Goal: Complete application form: Complete application form

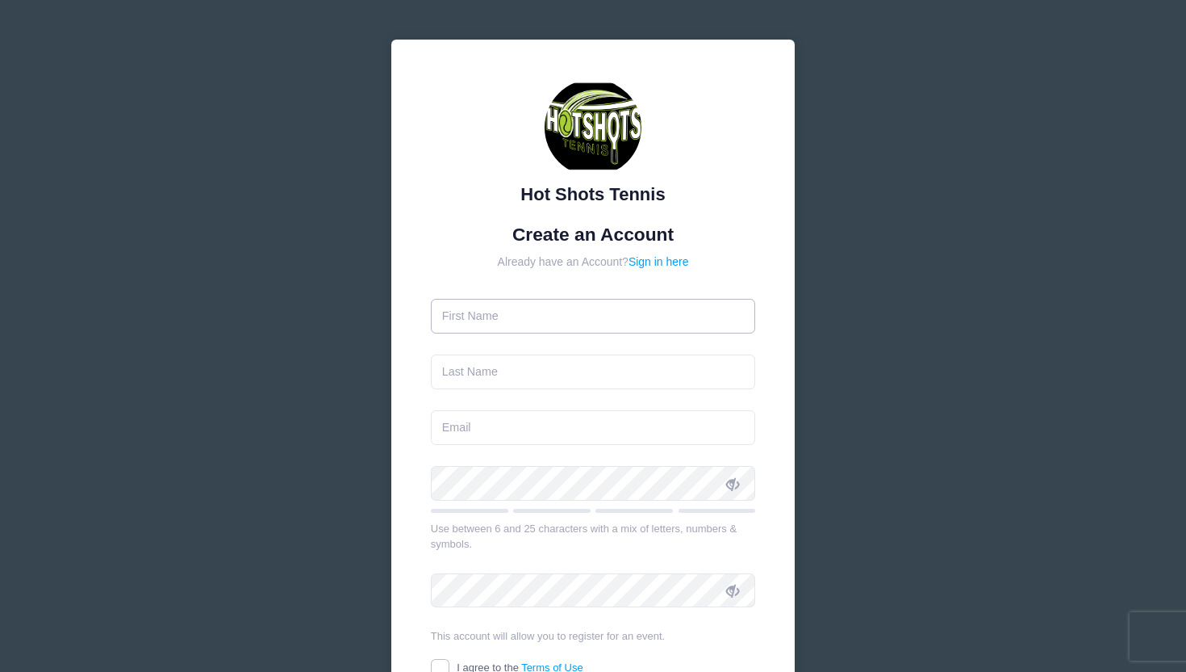
click at [545, 324] on input "text" at bounding box center [593, 316] width 325 height 35
type input "[PERSON_NAME]"
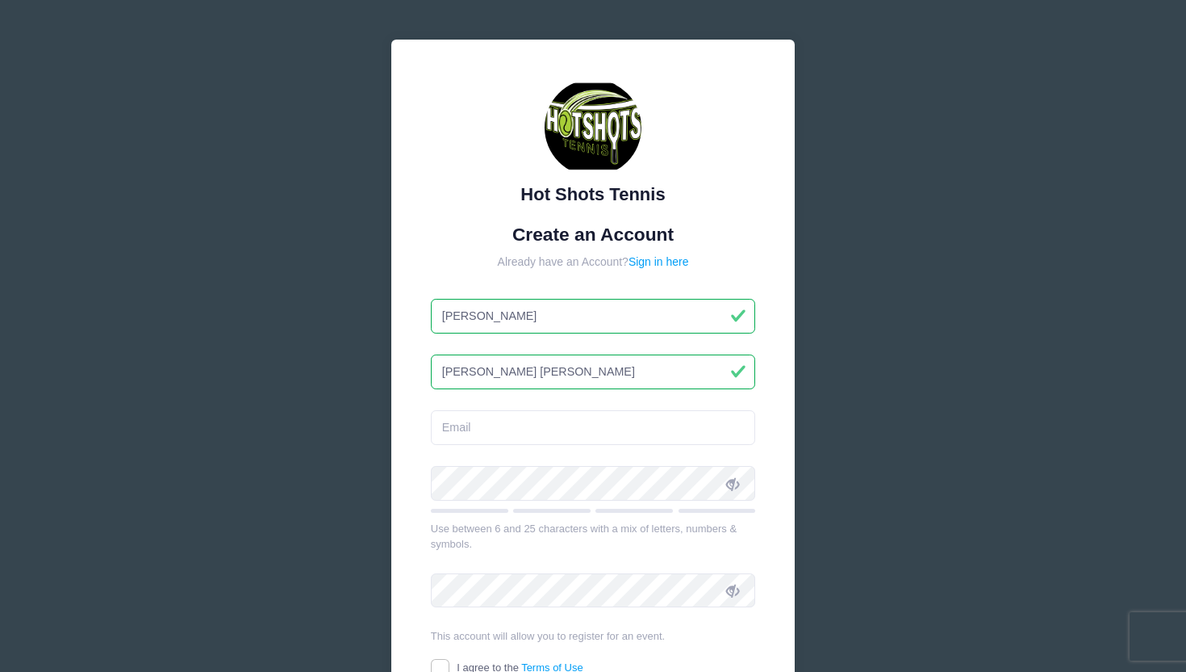
type input "Cazian Britz"
type input "[EMAIL_ADDRESS][DOMAIN_NAME]"
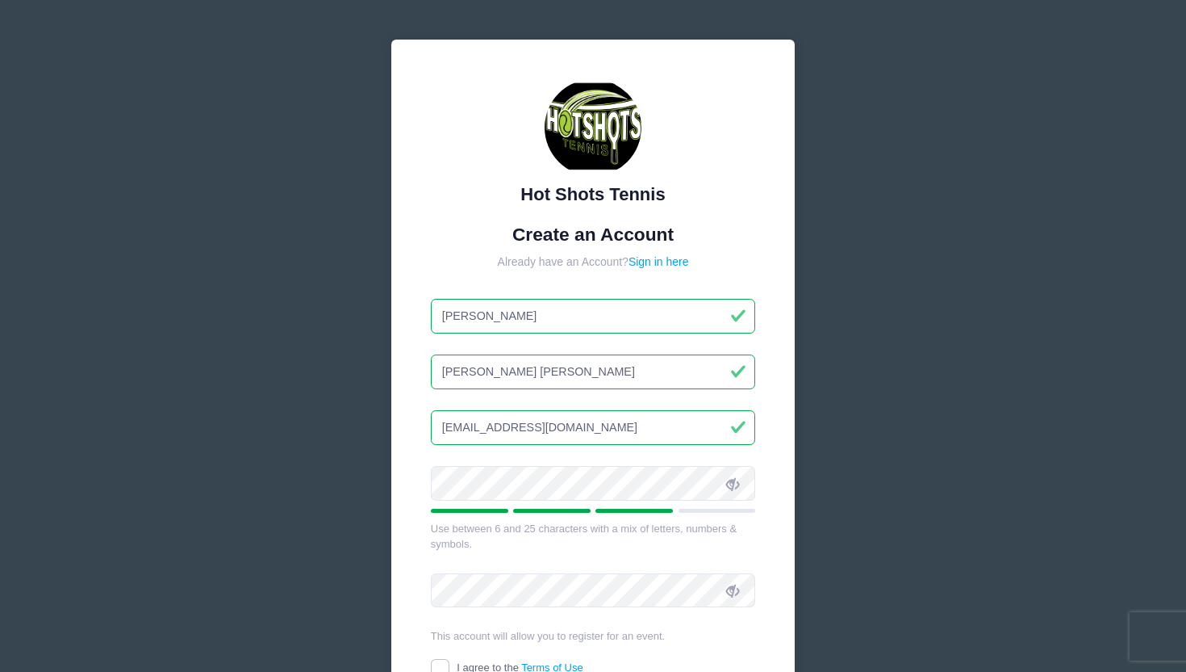
click at [739, 482] on span at bounding box center [732, 482] width 27 height 27
click at [733, 588] on icon at bounding box center [732, 590] width 13 height 13
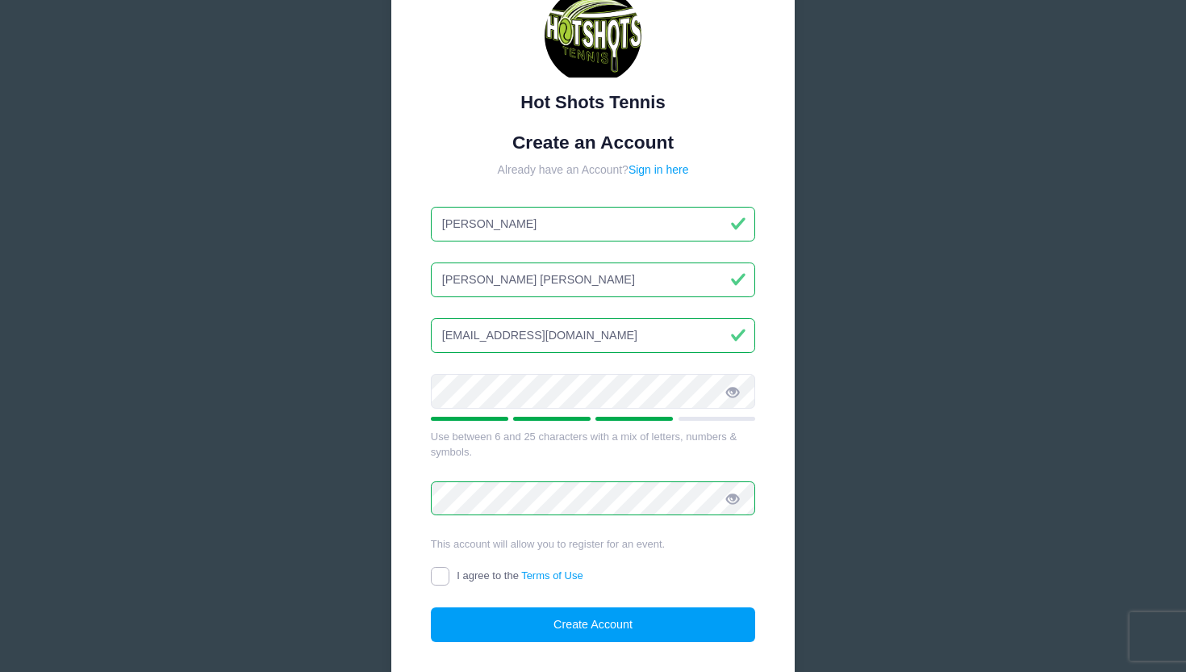
click at [437, 578] on input "I agree to the Terms of Use" at bounding box center [440, 576] width 19 height 19
checkbox input "true"
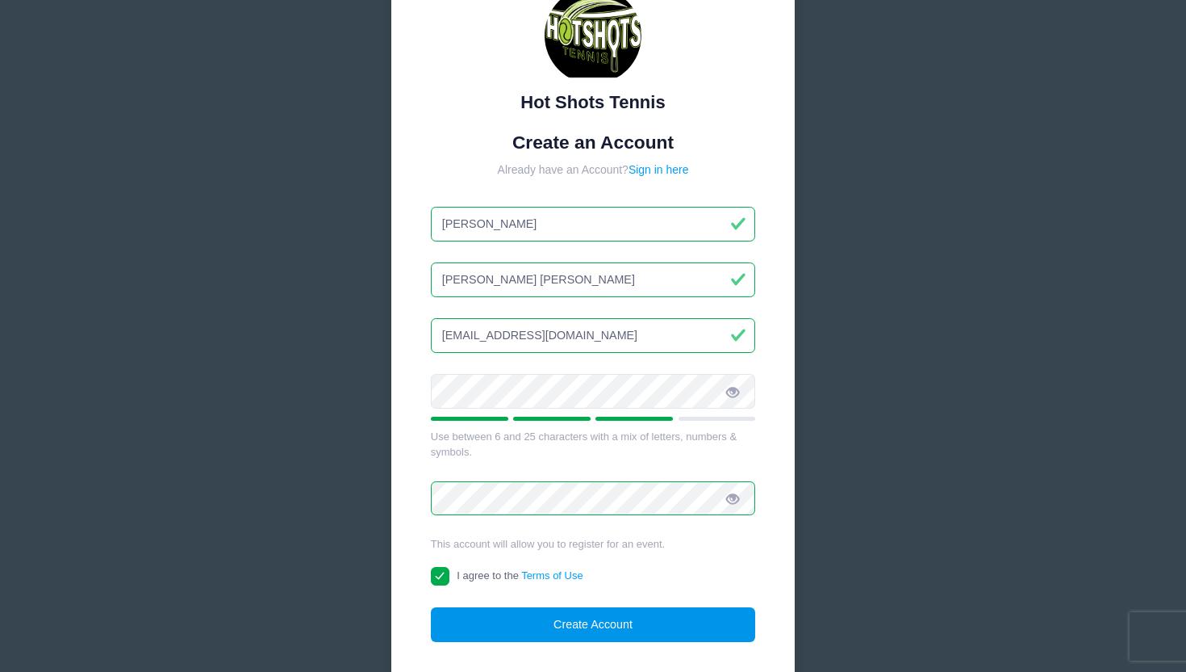
click at [529, 624] on button "Create Account" at bounding box center [593, 624] width 325 height 35
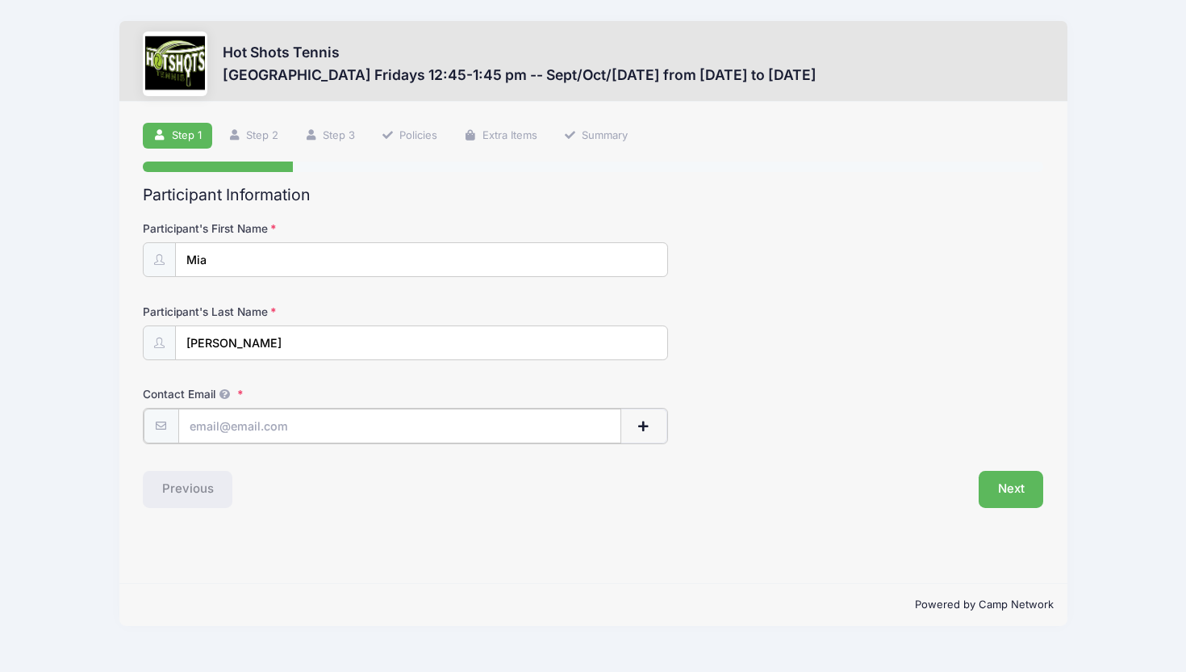
click at [241, 428] on input "Contact Email" at bounding box center [399, 425] width 443 height 35
type input "[EMAIL_ADDRESS][DOMAIN_NAME]"
click at [1016, 490] on button "Next" at bounding box center [1011, 487] width 65 height 37
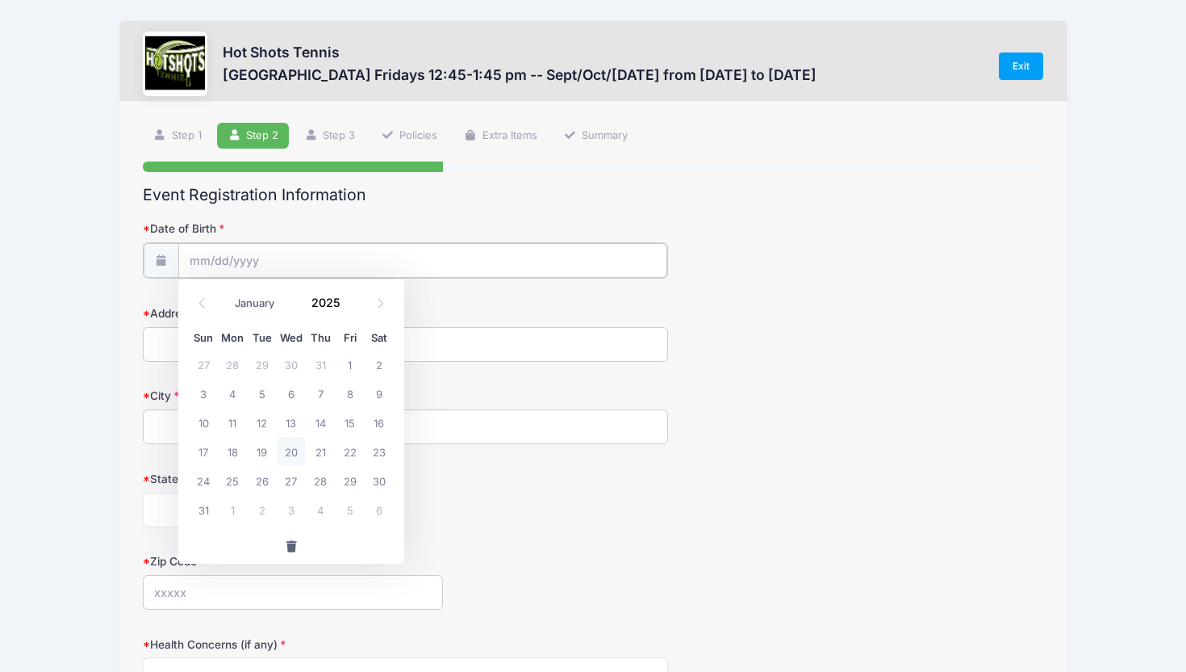
click at [455, 256] on input "Date of Birth" at bounding box center [422, 260] width 489 height 35
click at [282, 260] on input "Date of Birth" at bounding box center [422, 260] width 489 height 35
click at [216, 261] on input "Date of Birth" at bounding box center [422, 260] width 489 height 35
click at [201, 258] on input "Date of Birth" at bounding box center [422, 260] width 489 height 35
click at [200, 300] on icon at bounding box center [202, 303] width 10 height 10
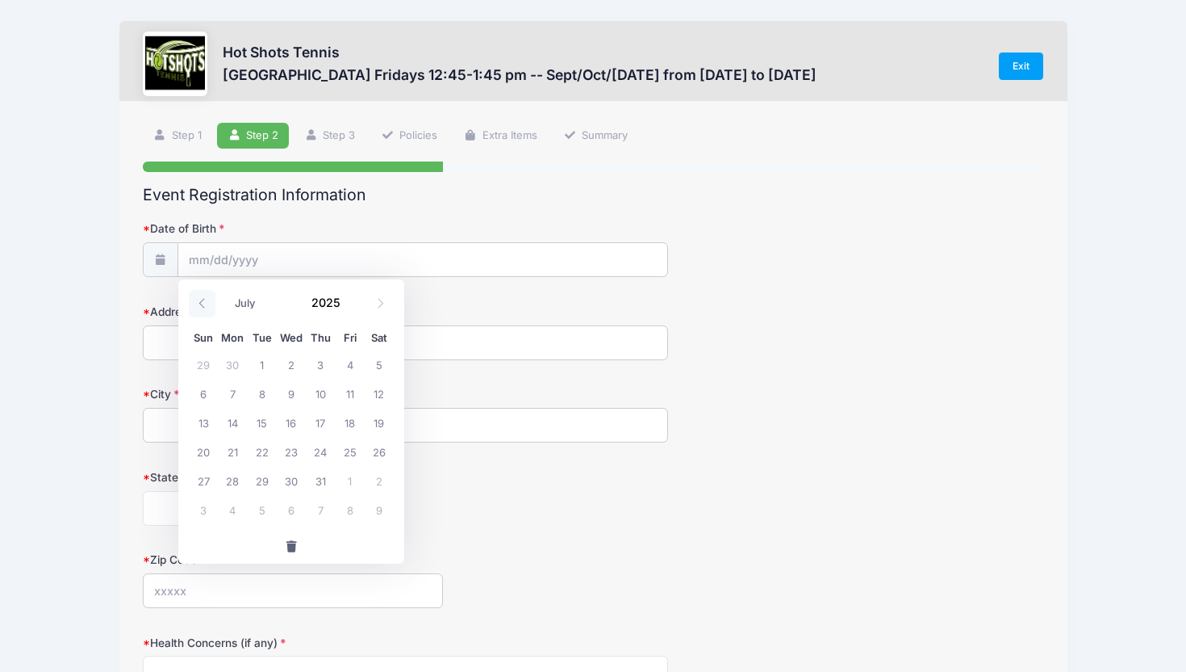
click at [200, 300] on icon at bounding box center [202, 303] width 10 height 10
select select "2"
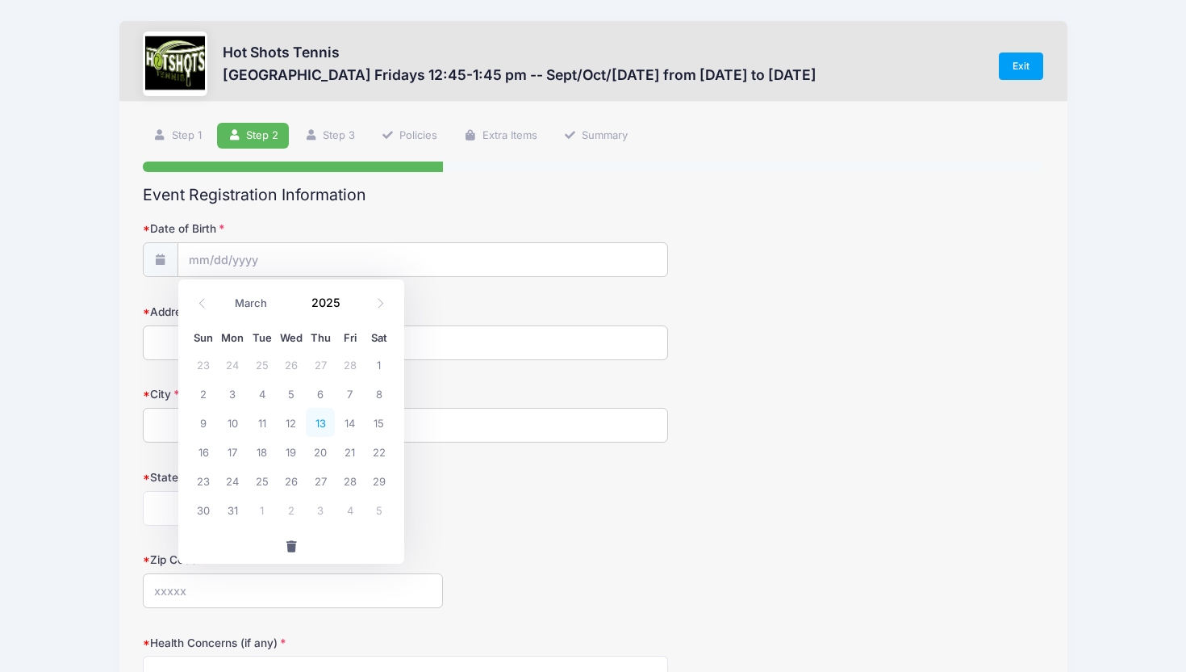
click at [324, 420] on span "13" at bounding box center [320, 422] width 29 height 29
type input "[DATE]"
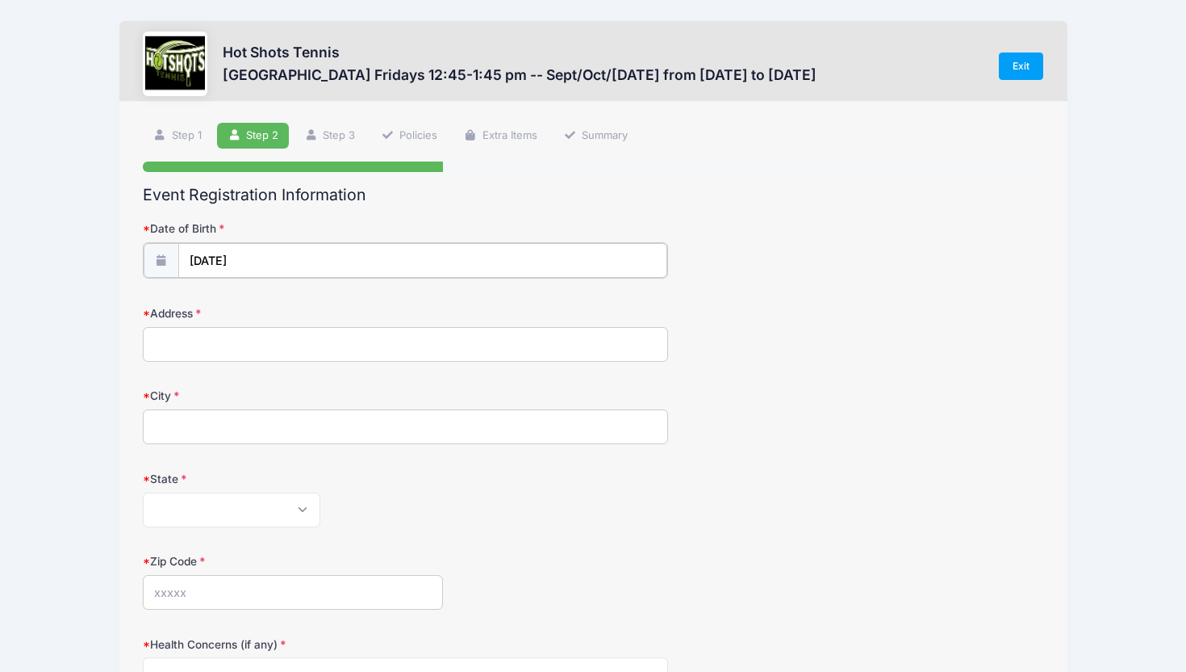
click at [264, 255] on input "[DATE]" at bounding box center [422, 260] width 489 height 35
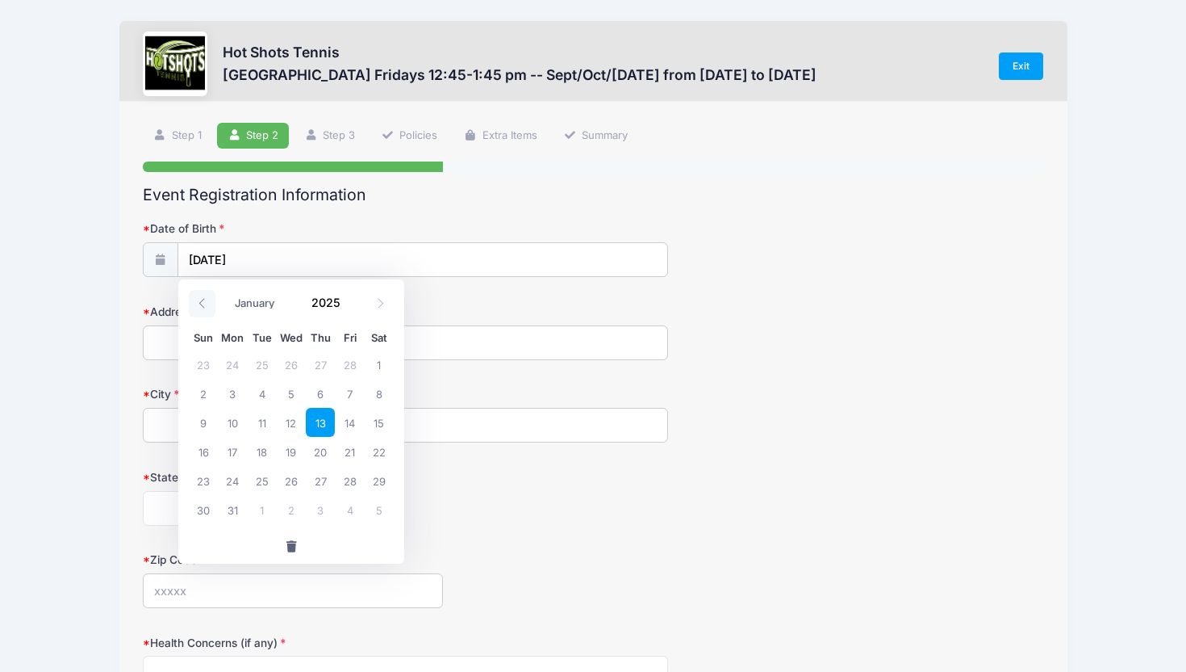
click at [200, 302] on icon at bounding box center [202, 304] width 6 height 10
select select "0"
click at [200, 302] on icon at bounding box center [202, 304] width 6 height 10
type input "2024"
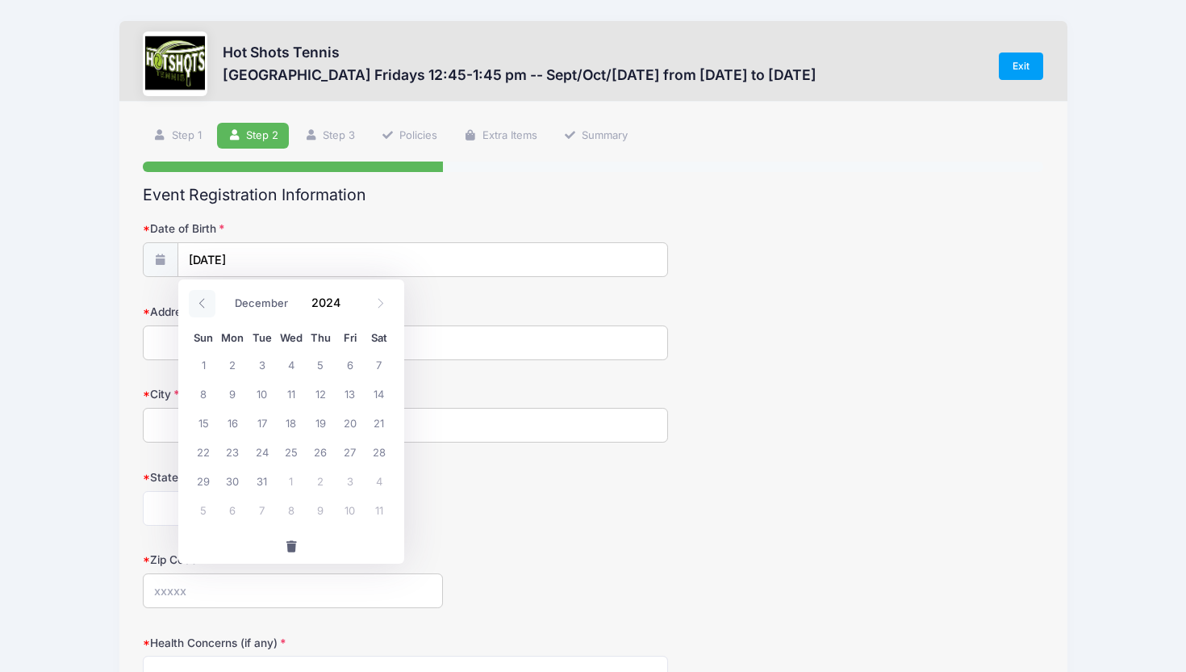
click at [200, 302] on icon at bounding box center [202, 304] width 6 height 10
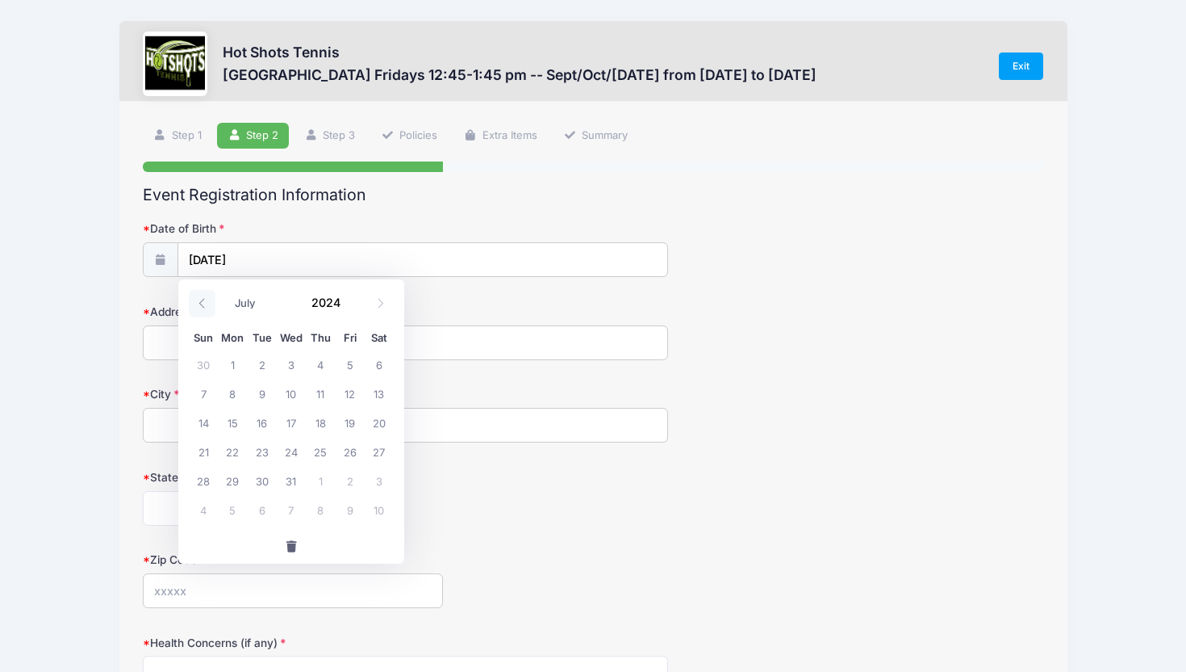
click at [200, 302] on icon at bounding box center [202, 304] width 6 height 10
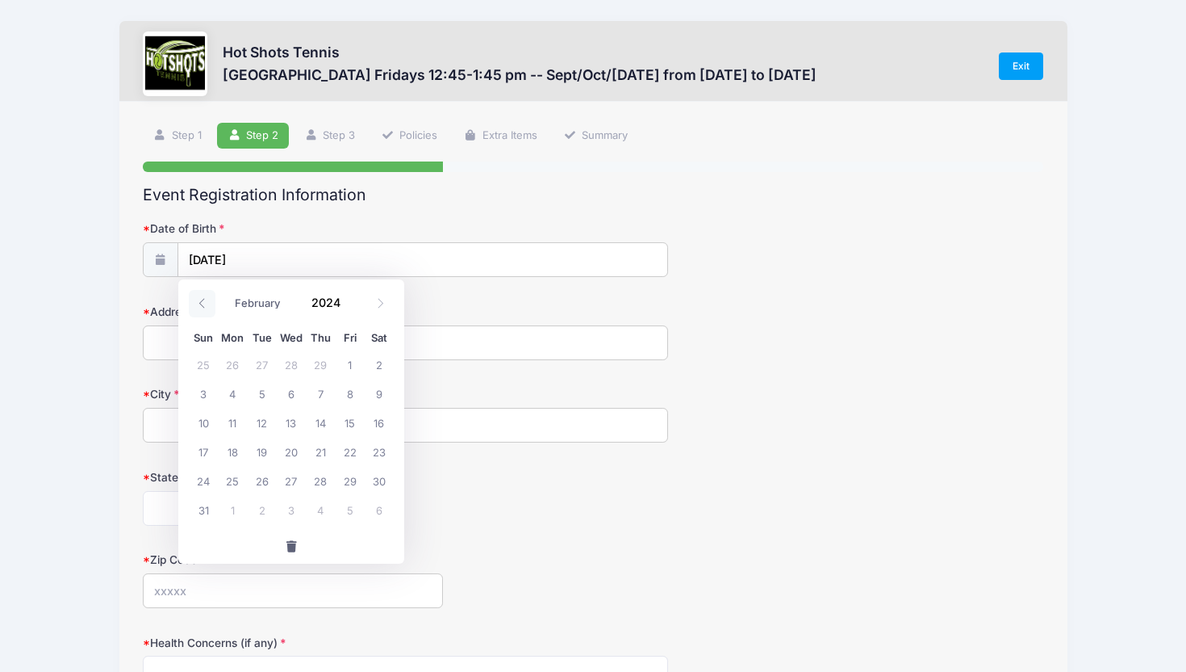
click at [200, 302] on icon at bounding box center [202, 304] width 6 height 10
select select "0"
click at [200, 302] on icon at bounding box center [202, 304] width 6 height 10
type input "2023"
click at [200, 302] on icon at bounding box center [202, 304] width 6 height 10
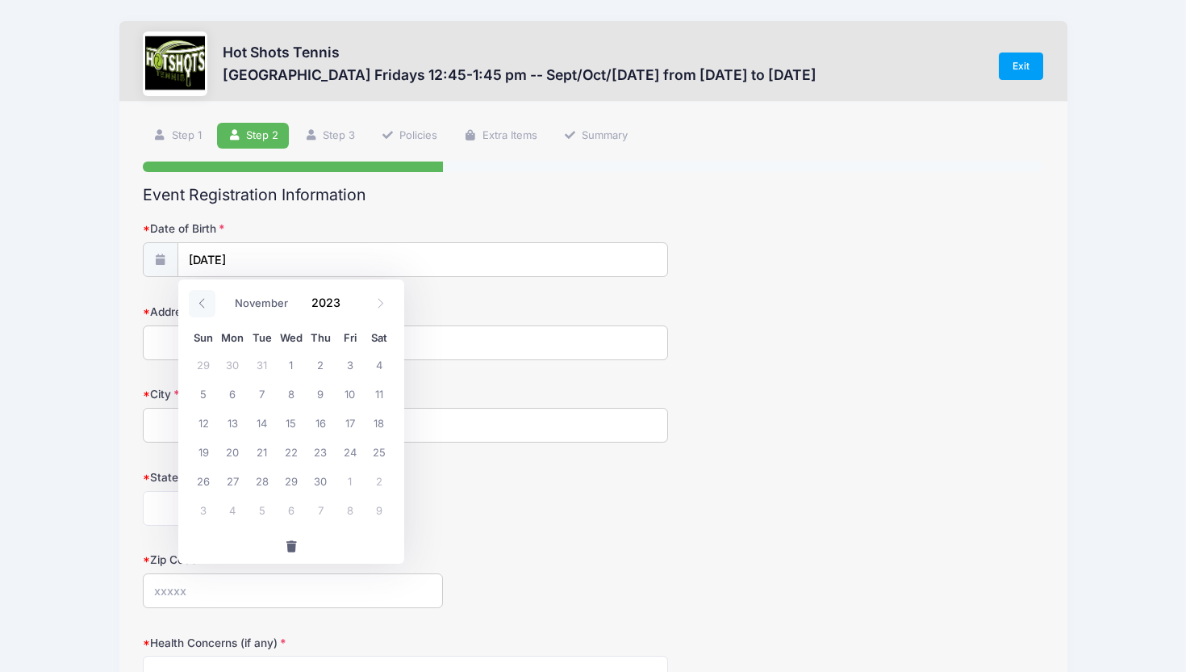
click at [200, 302] on icon at bounding box center [202, 304] width 6 height 10
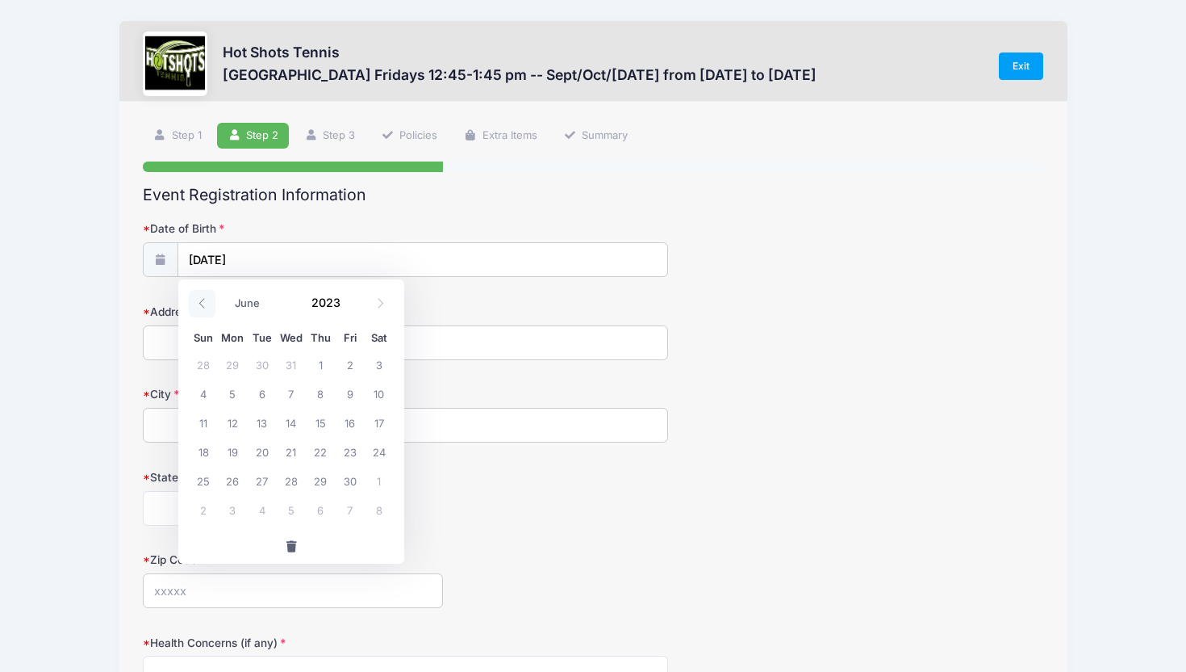
click at [200, 302] on icon at bounding box center [202, 304] width 6 height 10
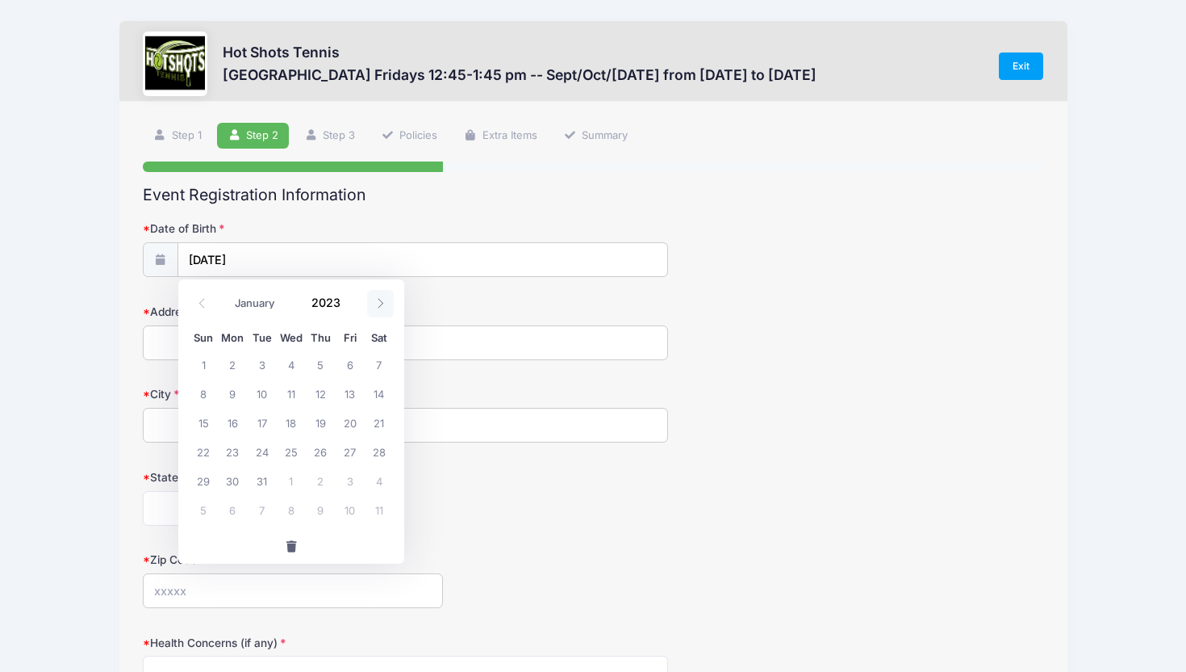
click at [381, 301] on icon at bounding box center [380, 303] width 10 height 10
select select "1"
click at [323, 362] on span "2" at bounding box center [320, 363] width 29 height 29
click at [256, 260] on input "[DATE]" at bounding box center [422, 260] width 489 height 35
click at [203, 455] on span "19" at bounding box center [203, 451] width 29 height 29
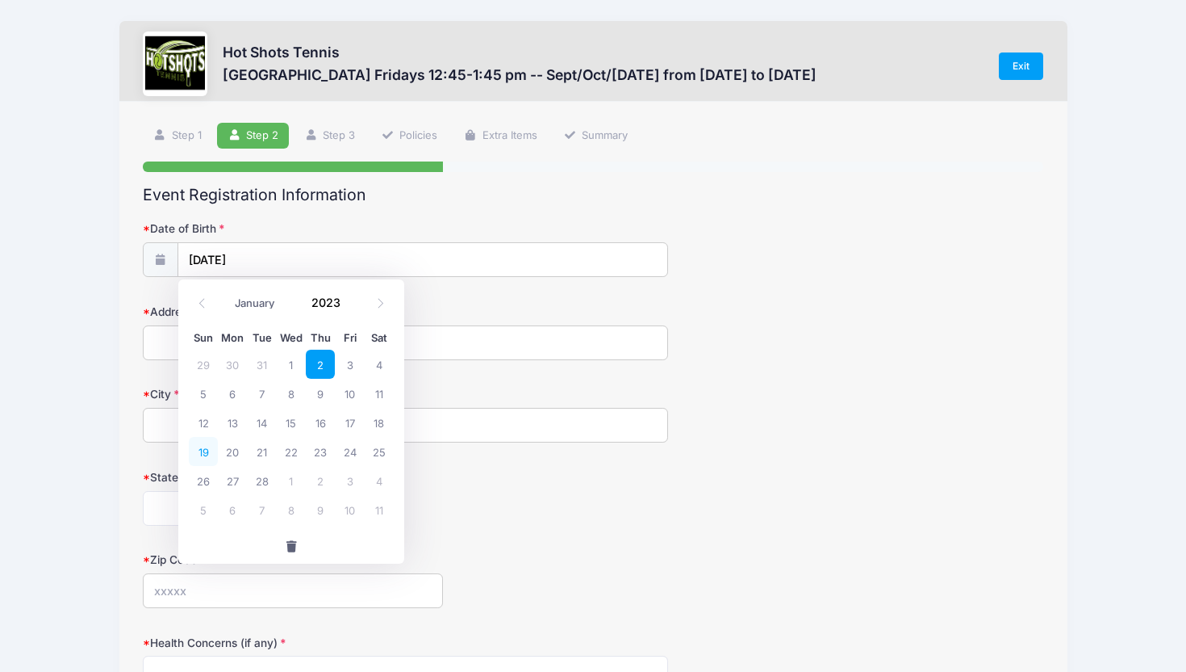
type input "[DATE]"
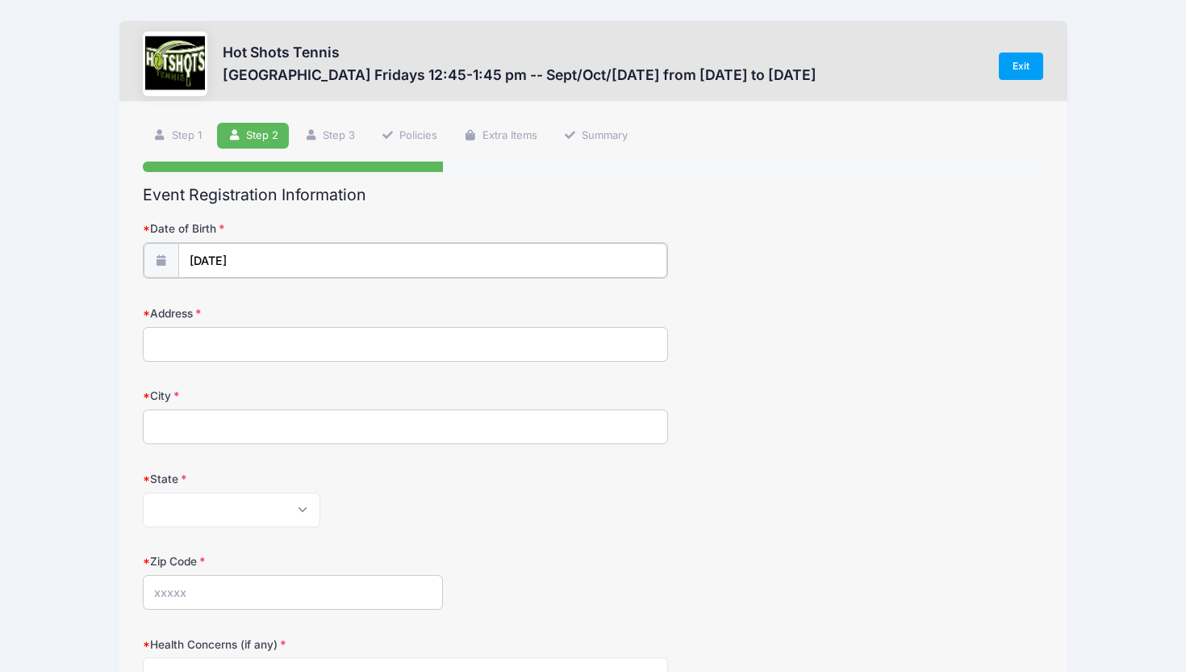
click at [217, 254] on input "[DATE]" at bounding box center [422, 260] width 489 height 35
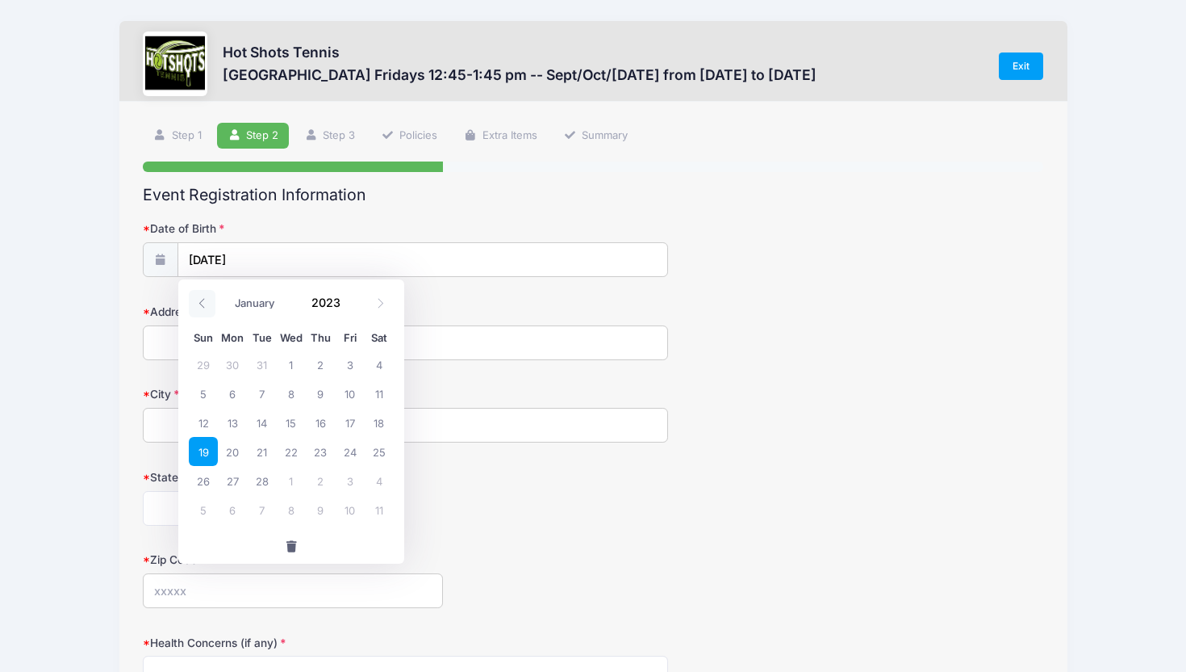
click at [195, 304] on span at bounding box center [202, 303] width 27 height 27
select select "0"
click at [195, 304] on span at bounding box center [202, 303] width 27 height 27
type input "2022"
click at [195, 304] on span at bounding box center [202, 303] width 27 height 27
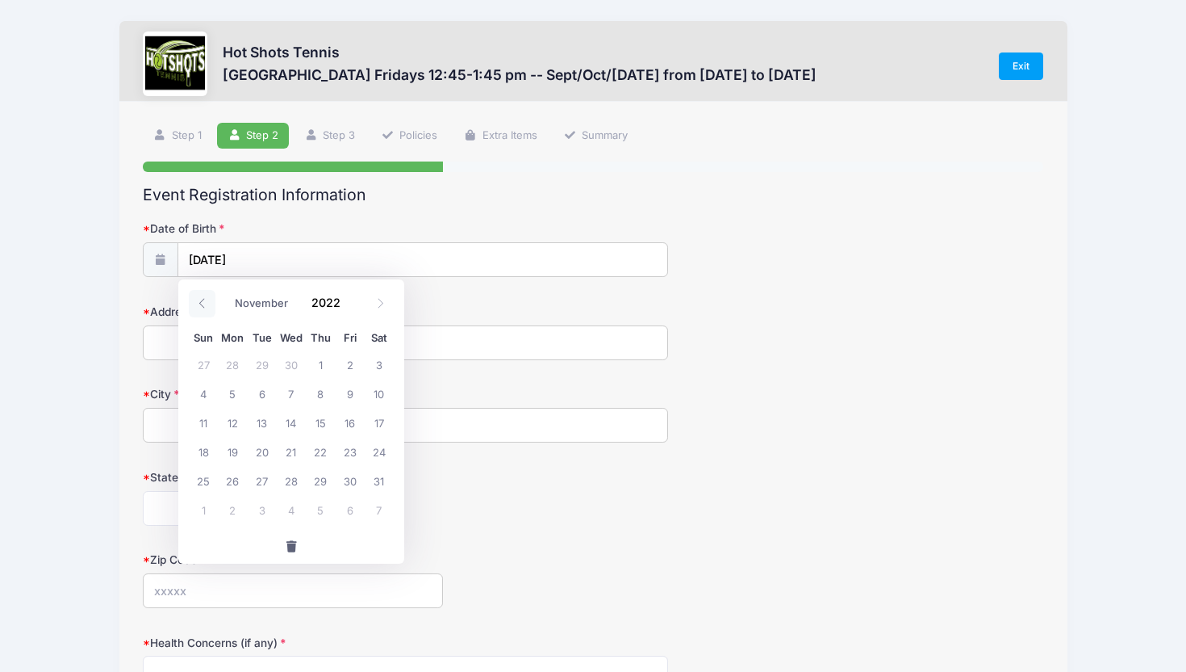
click at [195, 304] on span at bounding box center [202, 303] width 27 height 27
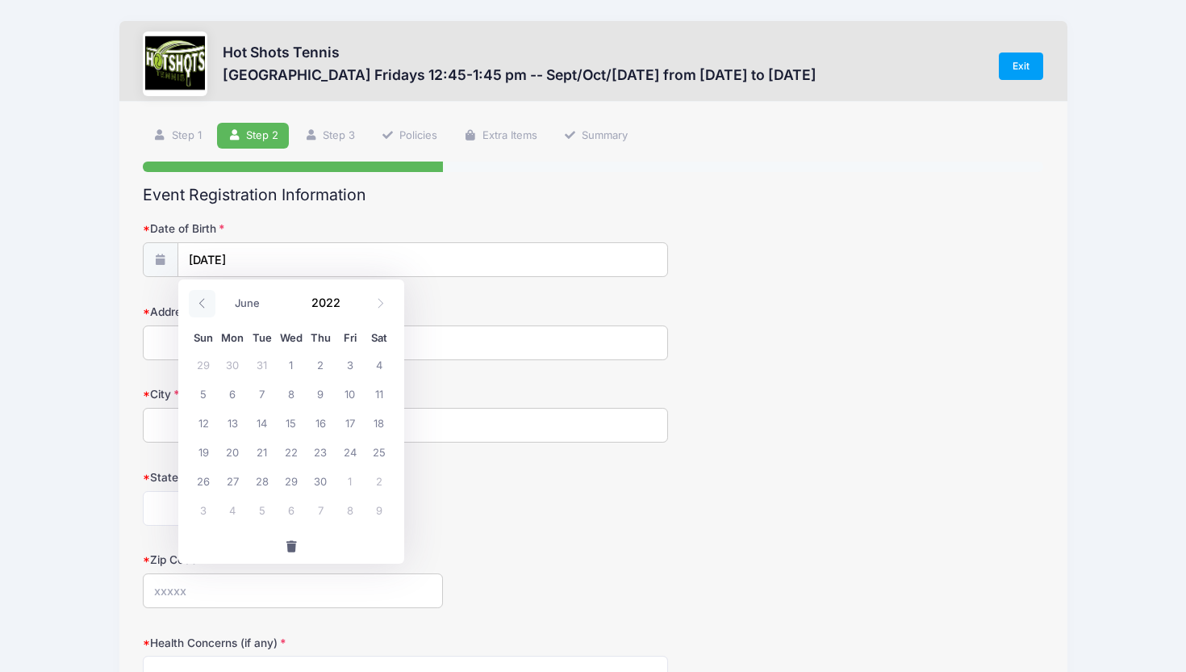
click at [195, 304] on span at bounding box center [202, 303] width 27 height 27
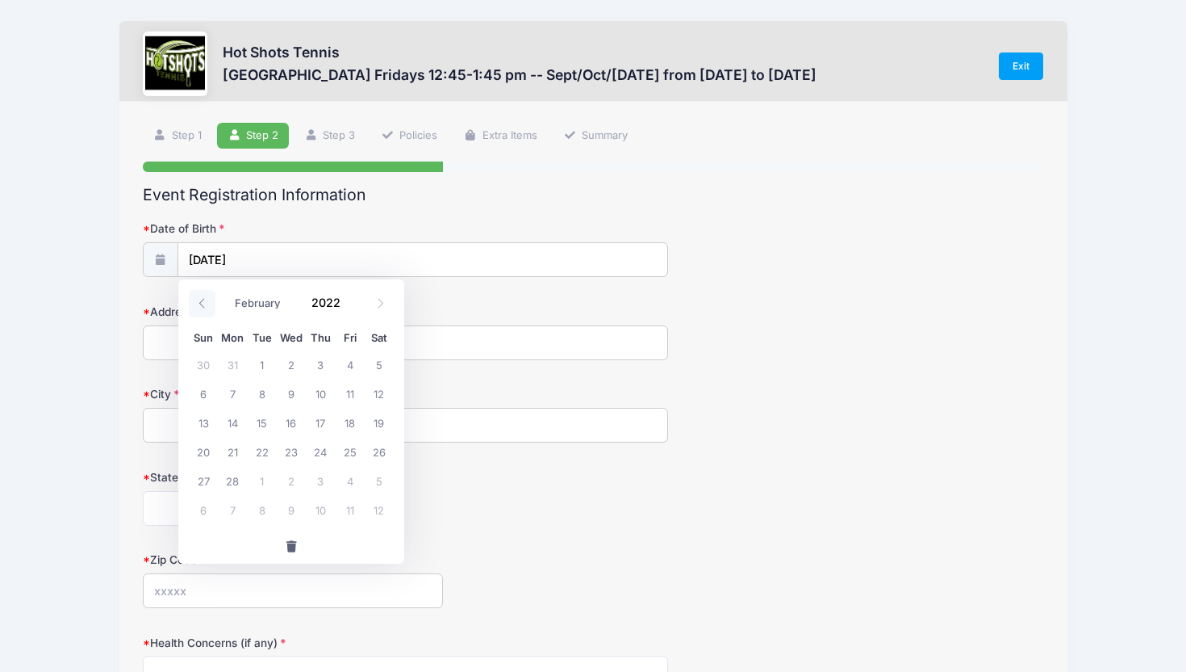
select select "0"
click at [195, 304] on span at bounding box center [202, 303] width 27 height 27
type input "2021"
click at [195, 304] on span at bounding box center [202, 303] width 27 height 27
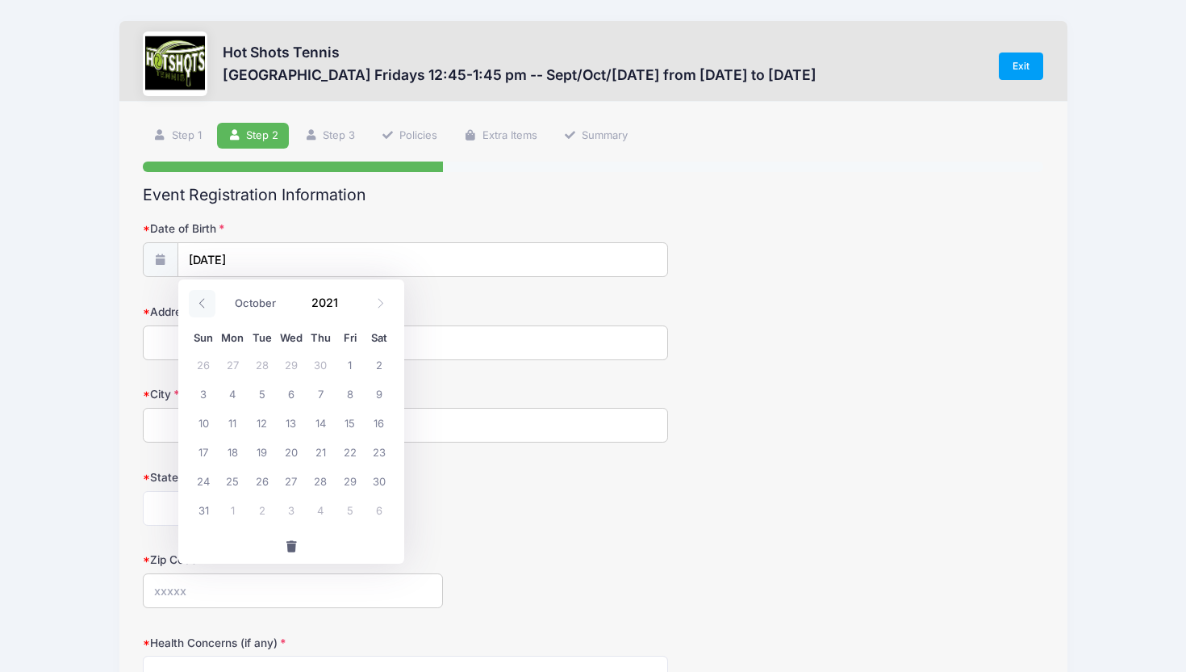
click at [195, 304] on span at bounding box center [202, 303] width 27 height 27
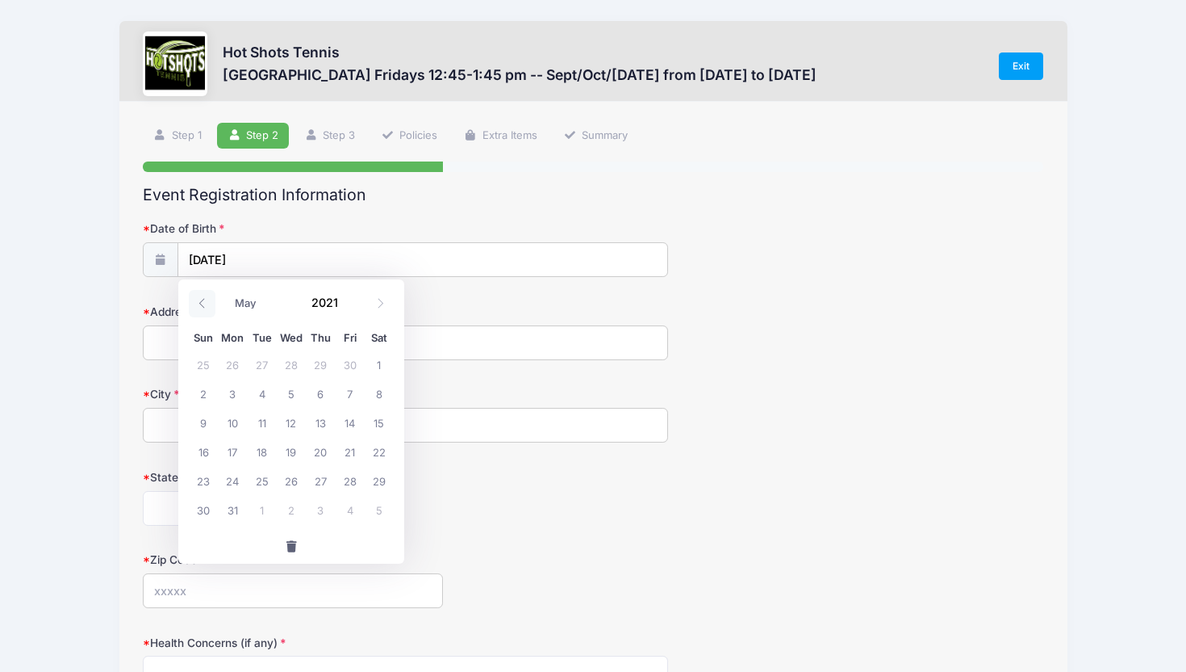
click at [195, 304] on span at bounding box center [202, 303] width 27 height 27
select select "0"
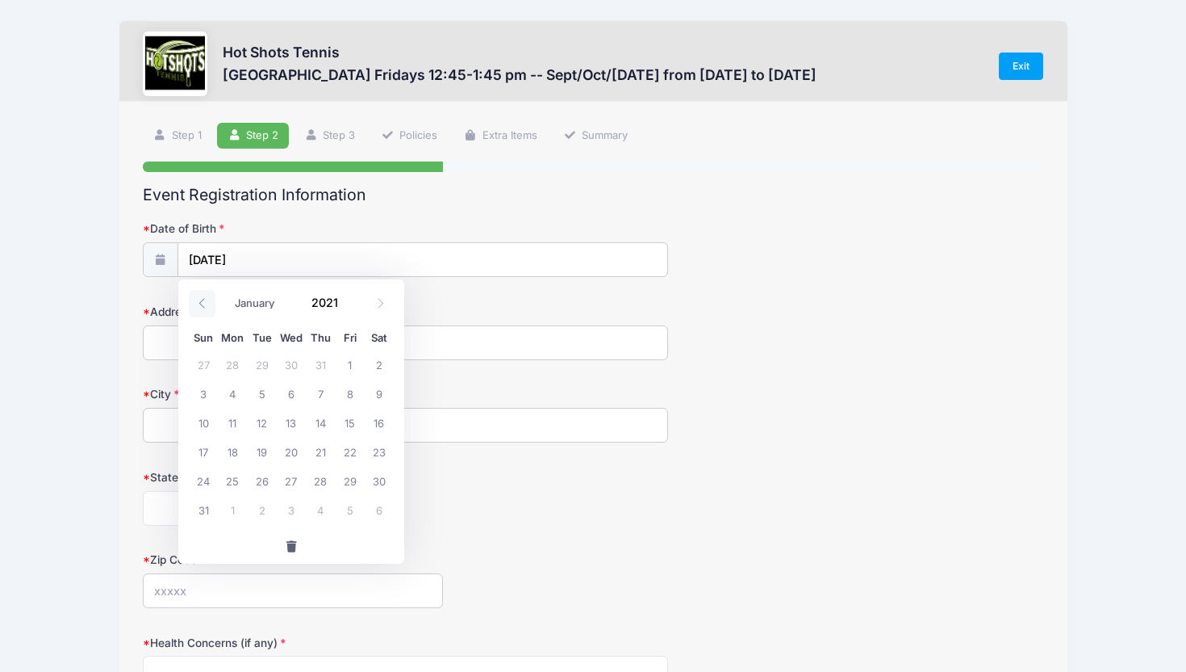
click at [195, 304] on span at bounding box center [202, 303] width 27 height 27
type input "2020"
click at [195, 304] on span at bounding box center [202, 303] width 27 height 27
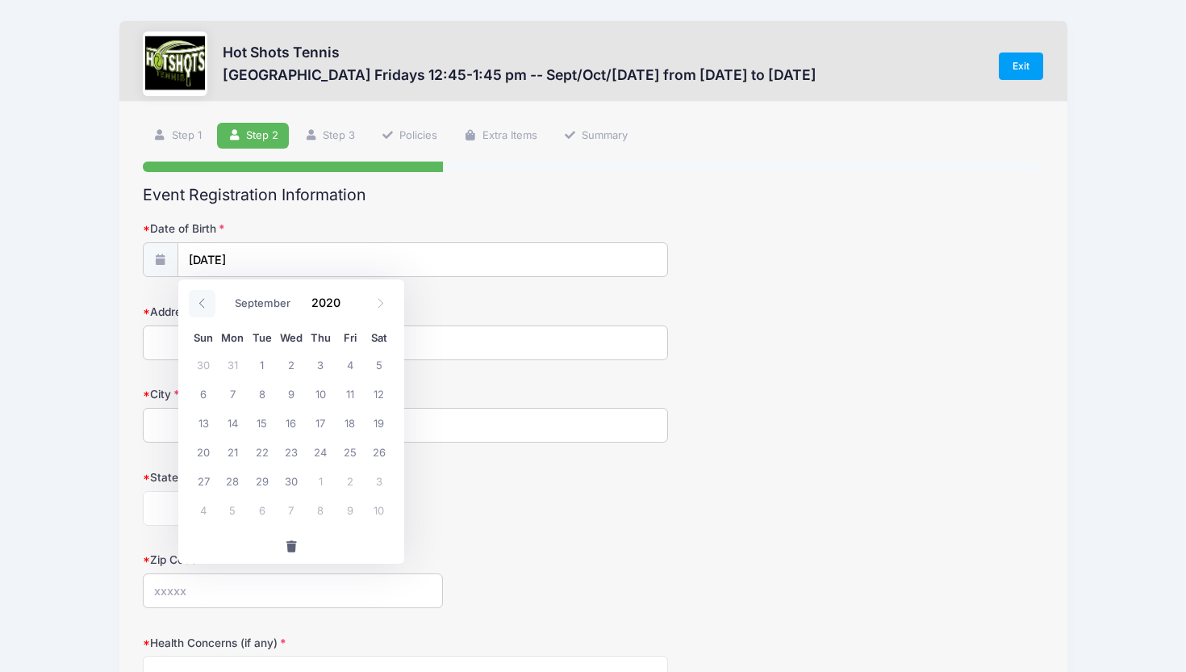
click at [195, 304] on span at bounding box center [202, 303] width 27 height 27
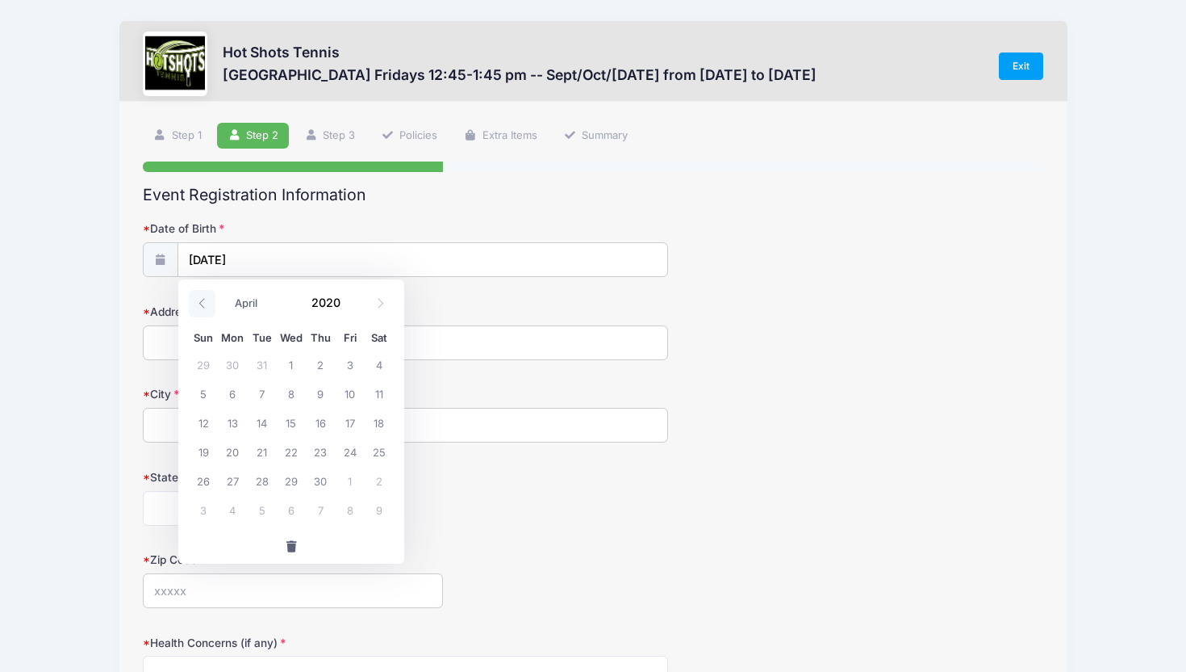
click at [195, 304] on span at bounding box center [202, 303] width 27 height 27
select select "0"
click at [195, 304] on span at bounding box center [202, 303] width 27 height 27
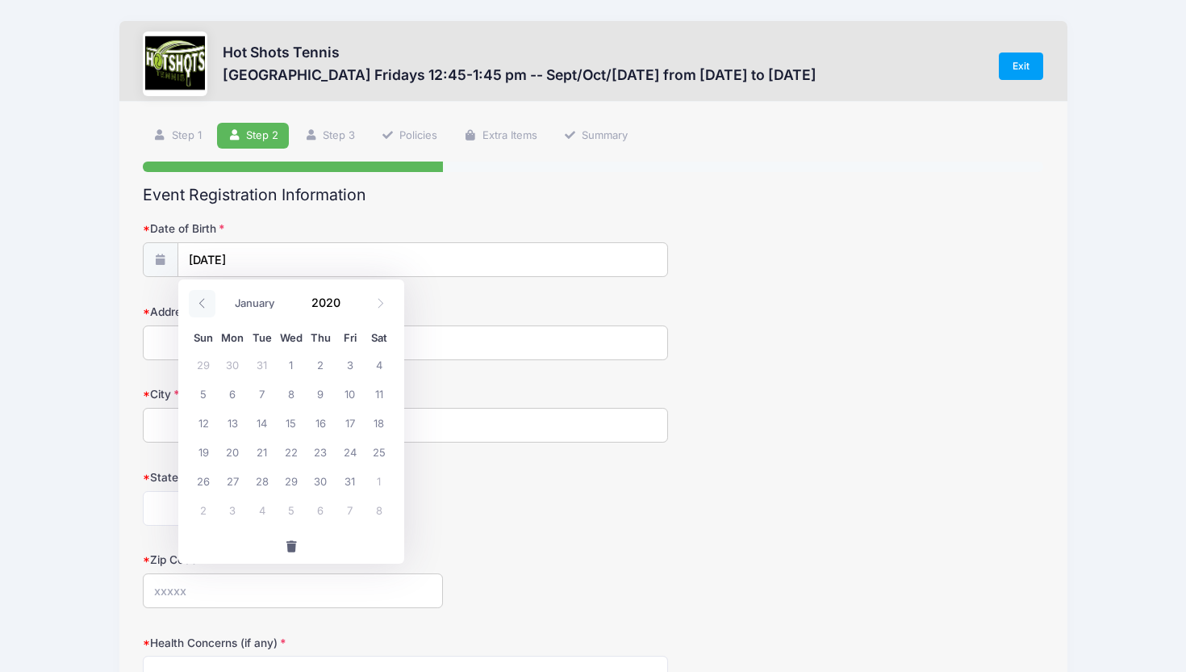
type input "2019"
click at [195, 304] on span at bounding box center [202, 303] width 27 height 27
click at [199, 303] on icon at bounding box center [202, 303] width 10 height 10
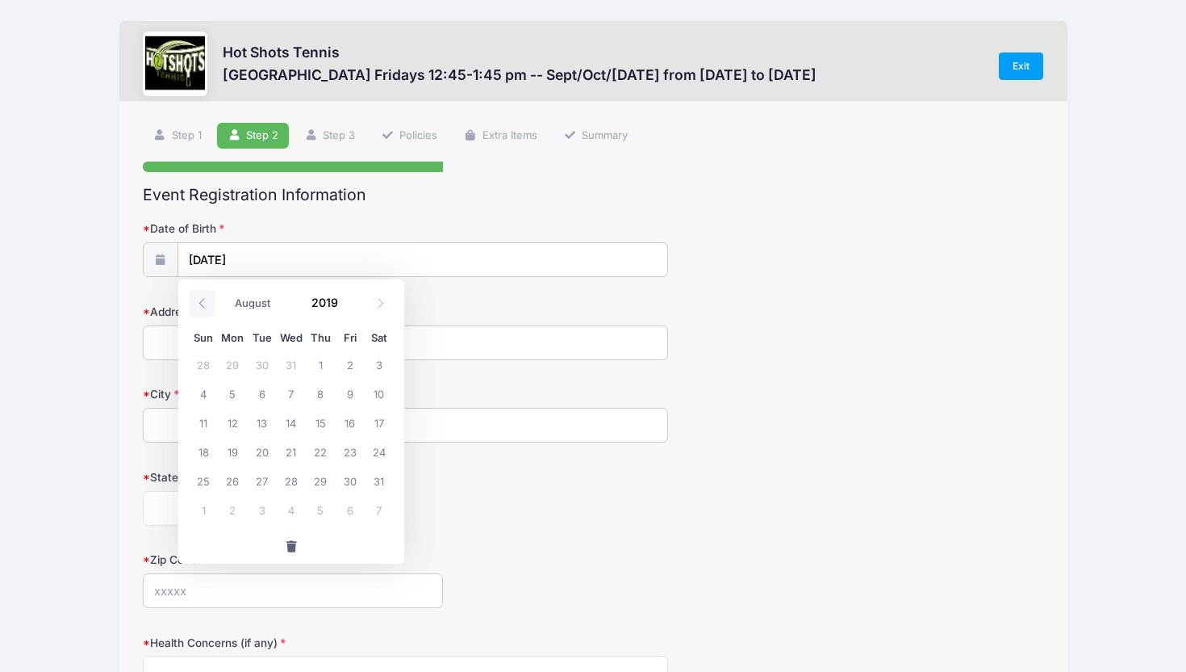
click at [199, 303] on icon at bounding box center [202, 303] width 10 height 10
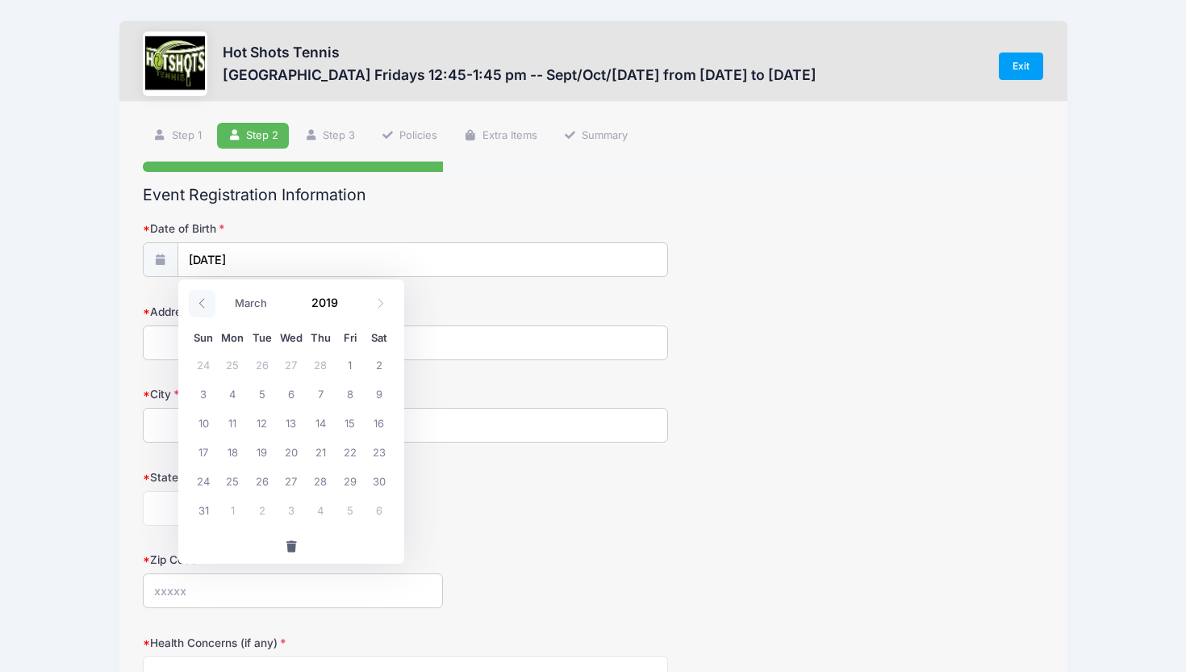
click at [199, 303] on icon at bounding box center [202, 303] width 10 height 10
click at [380, 299] on icon at bounding box center [380, 303] width 10 height 10
select select "1"
click at [436, 324] on div "Address" at bounding box center [594, 331] width 902 height 56
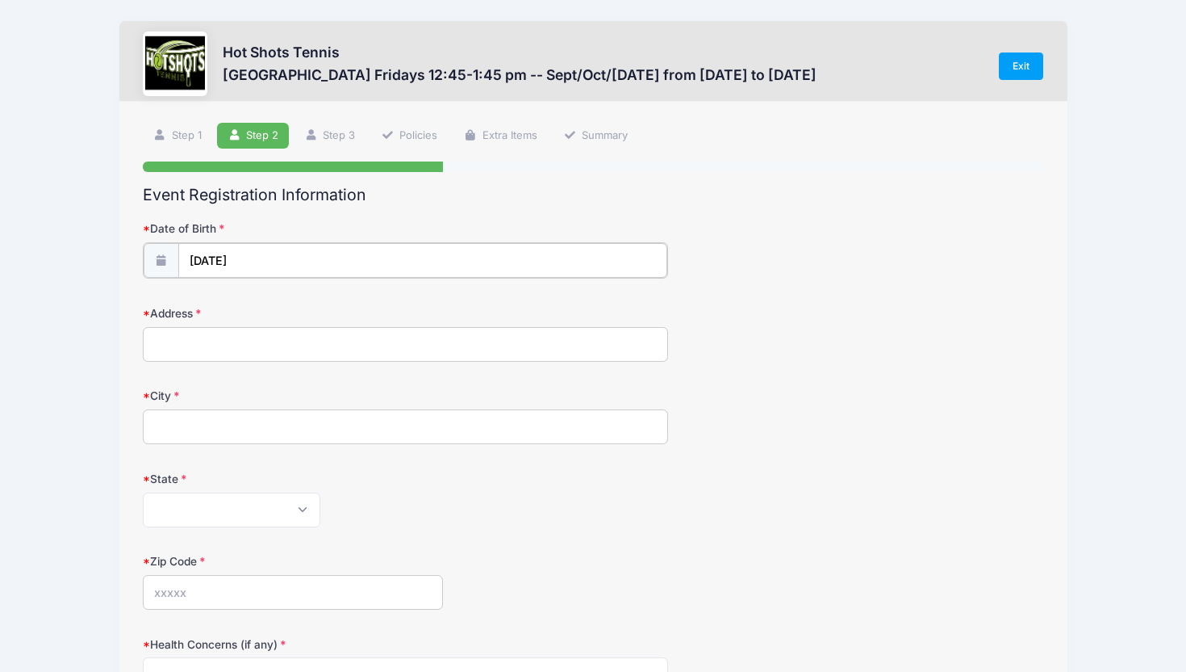
type input "2023"
click at [341, 274] on input "[DATE]" at bounding box center [422, 260] width 489 height 35
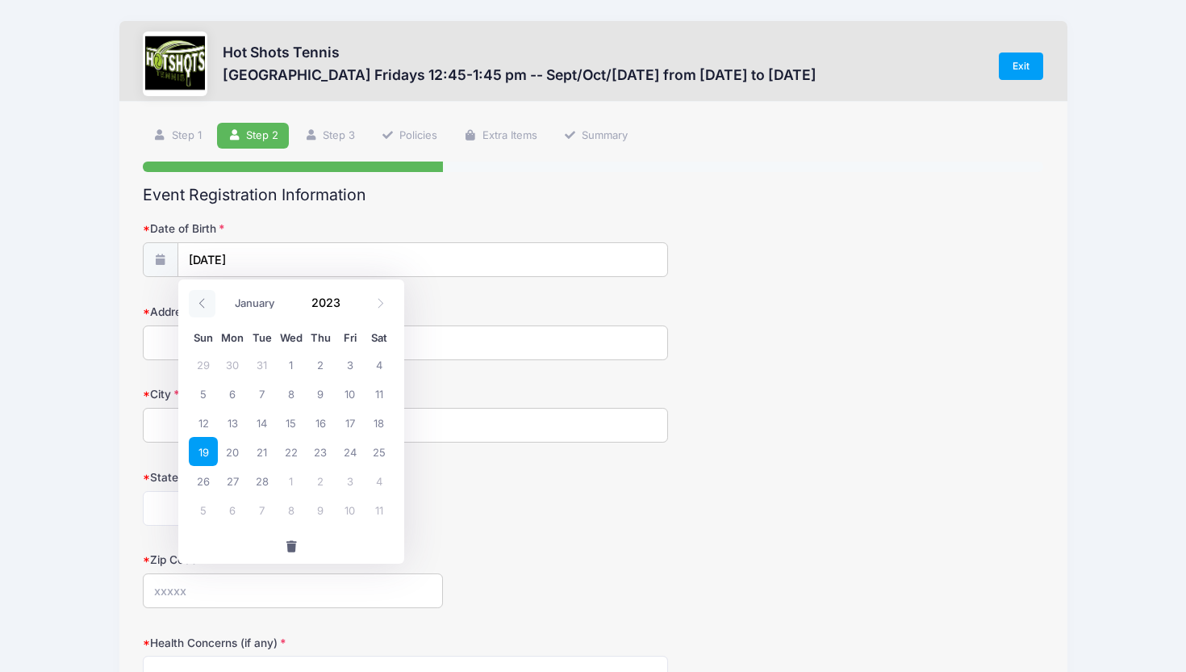
click at [203, 299] on icon at bounding box center [202, 304] width 6 height 10
select select "0"
click at [203, 299] on icon at bounding box center [202, 304] width 6 height 10
type input "2022"
click at [203, 299] on icon at bounding box center [202, 304] width 6 height 10
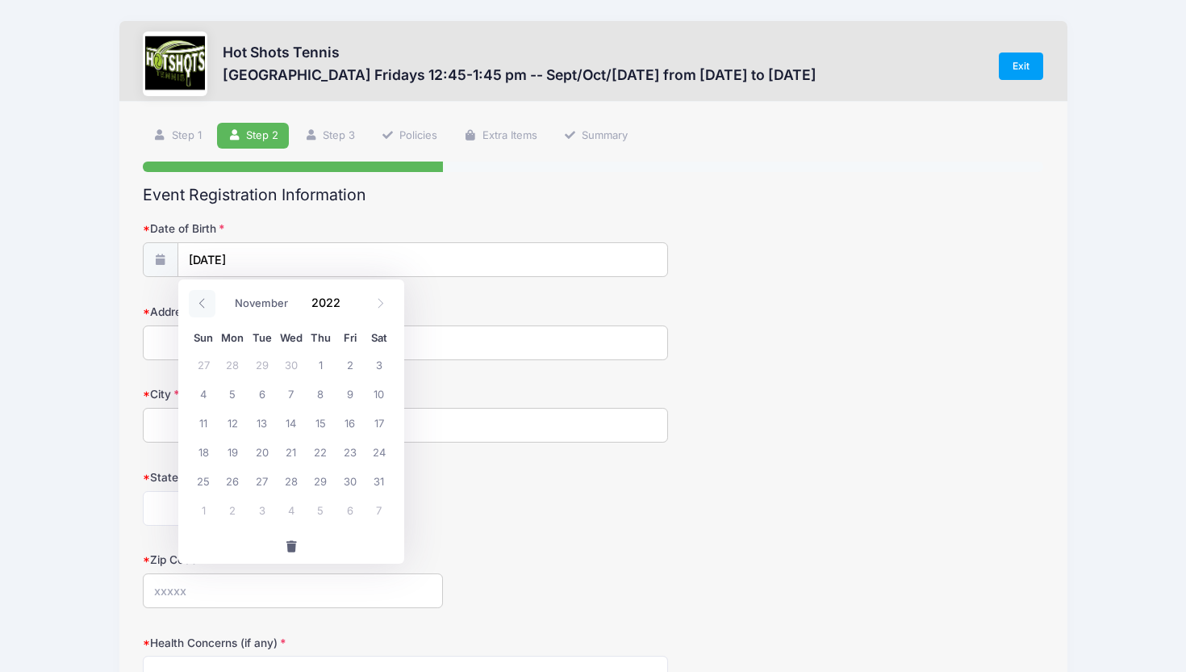
click at [203, 299] on icon at bounding box center [202, 304] width 6 height 10
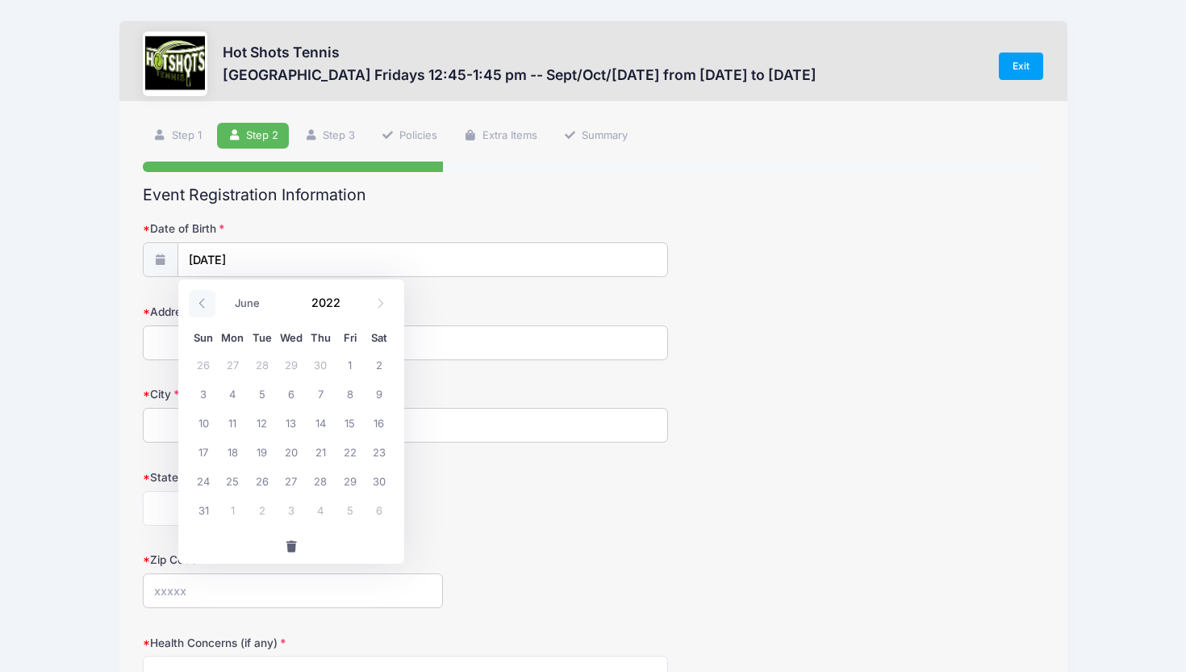
click at [203, 299] on icon at bounding box center [202, 304] width 6 height 10
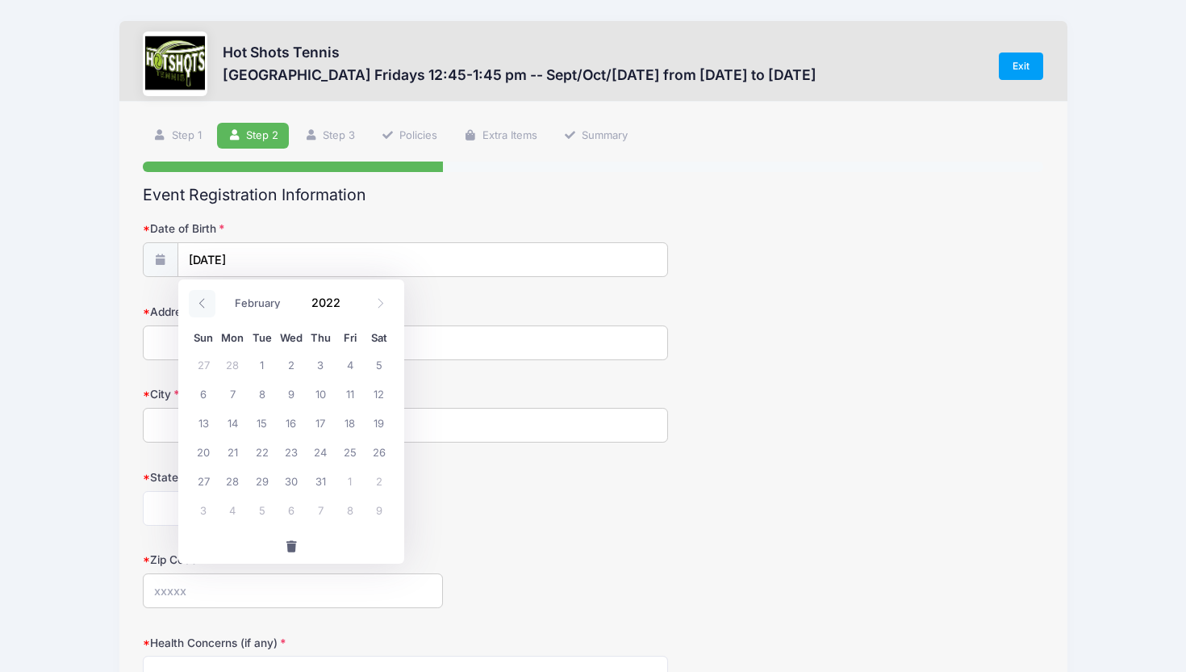
select select "0"
click at [203, 299] on icon at bounding box center [202, 304] width 6 height 10
type input "2021"
click at [203, 299] on icon at bounding box center [202, 304] width 6 height 10
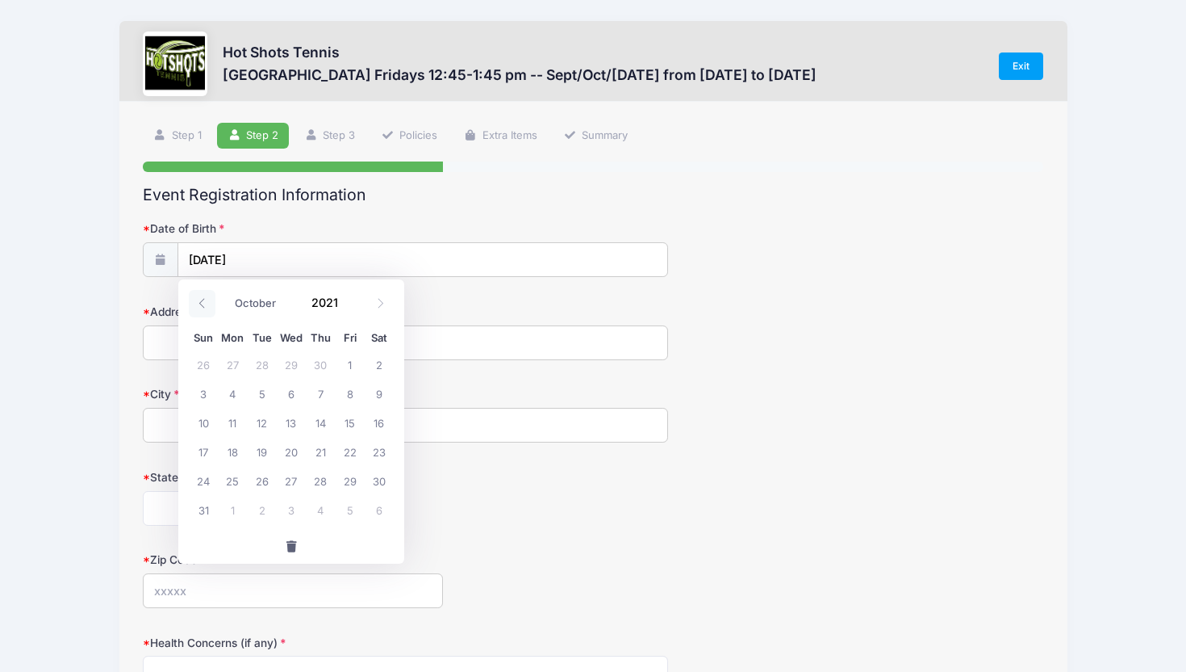
click at [203, 299] on icon at bounding box center [202, 304] width 6 height 10
click at [203, 298] on icon at bounding box center [202, 303] width 10 height 10
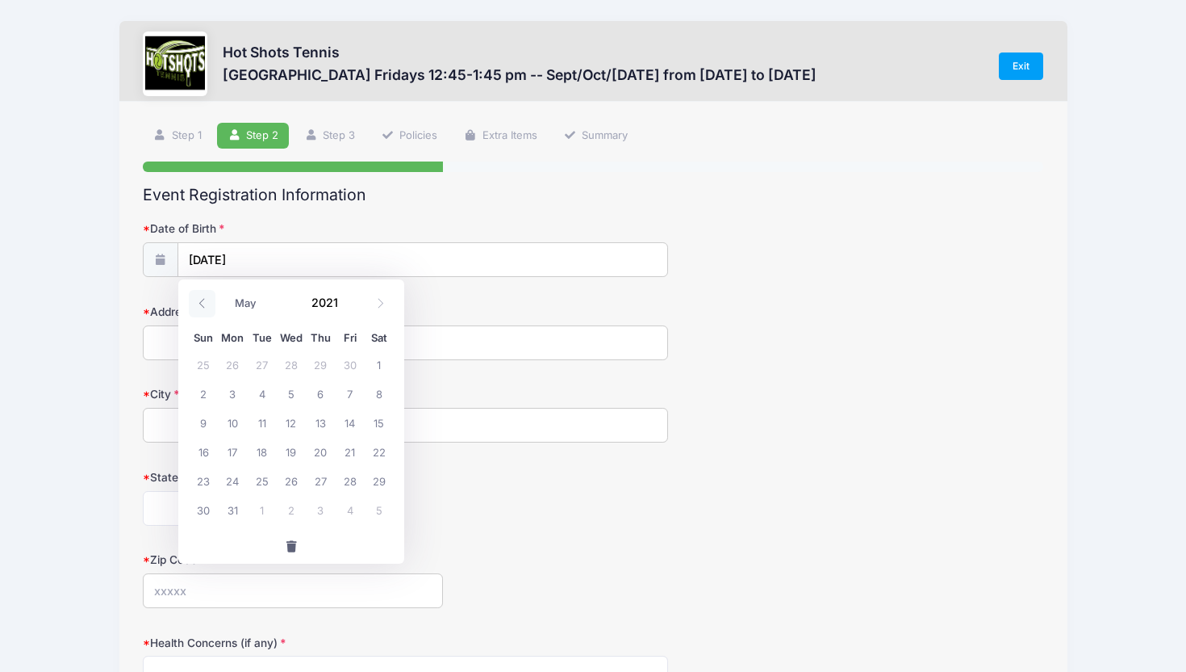
click at [203, 298] on icon at bounding box center [202, 303] width 10 height 10
select select "0"
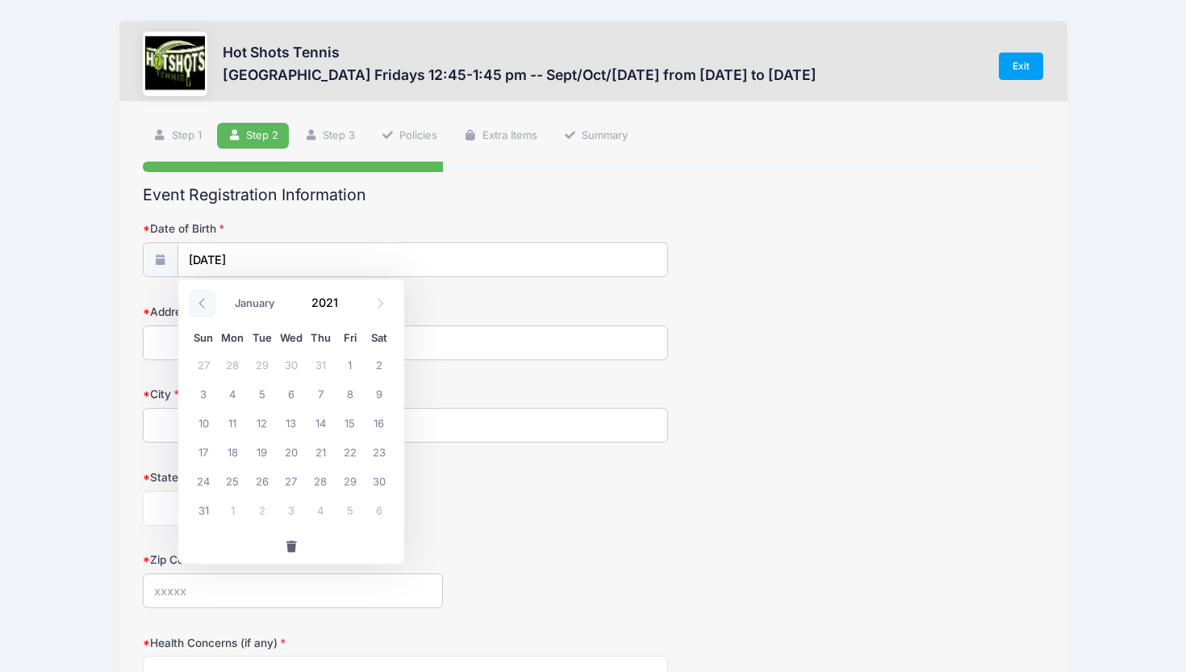
click at [203, 298] on icon at bounding box center [202, 303] width 10 height 10
type input "2020"
click at [203, 298] on icon at bounding box center [202, 303] width 10 height 10
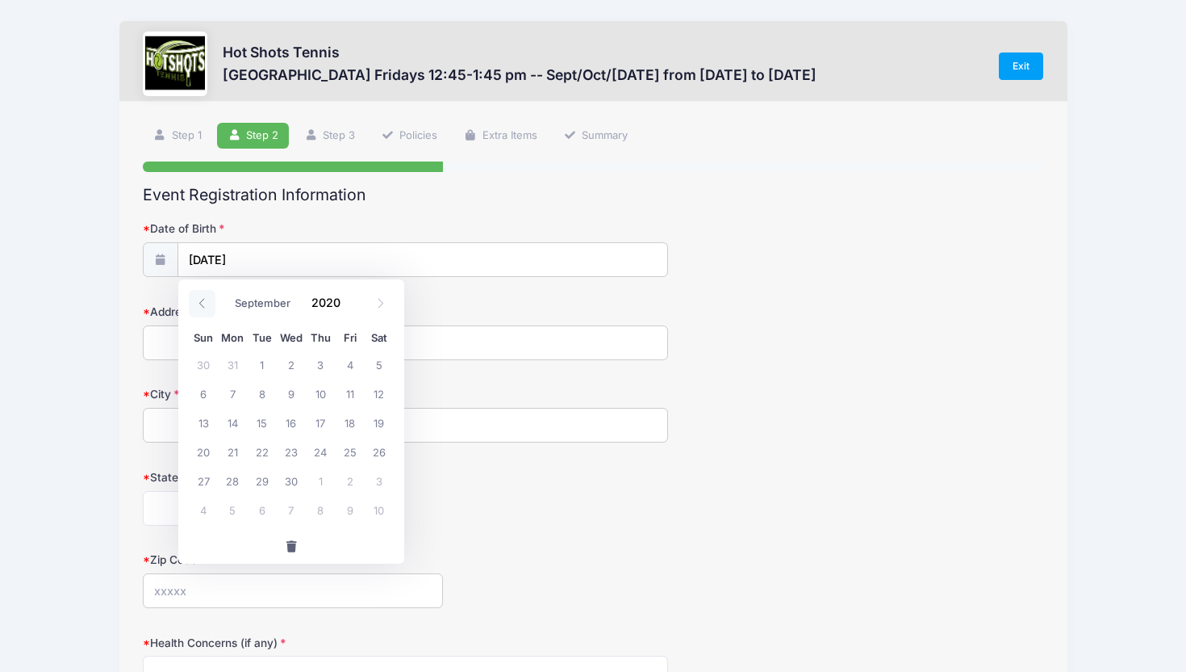
click at [203, 298] on icon at bounding box center [202, 303] width 10 height 10
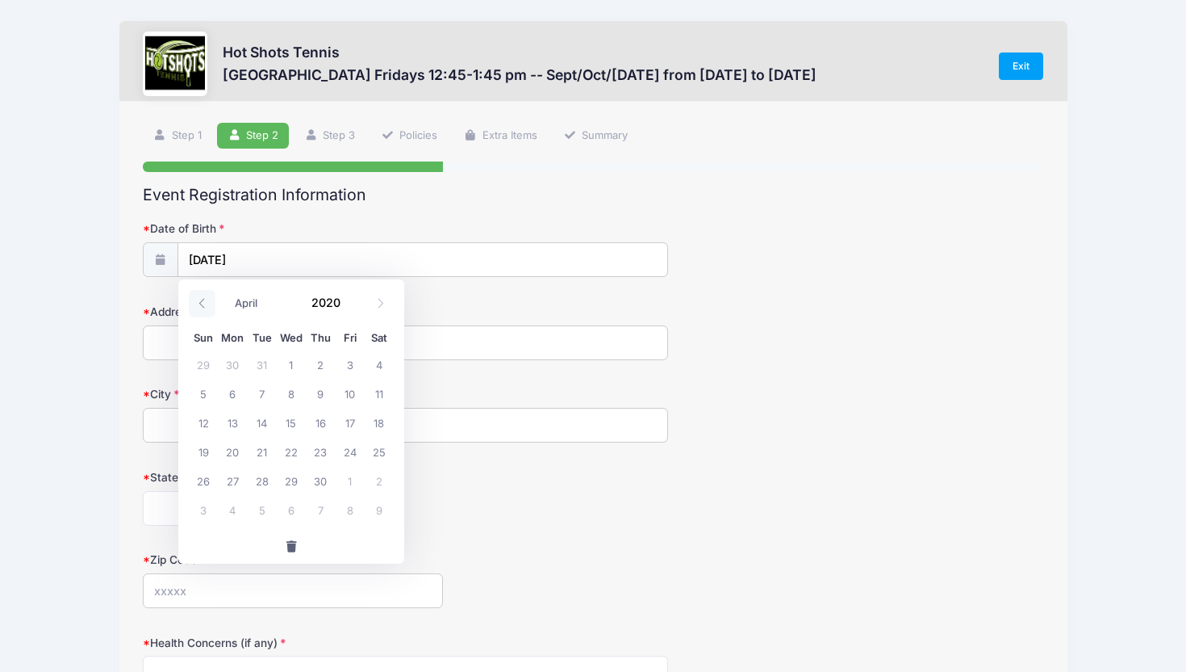
click at [203, 298] on icon at bounding box center [202, 303] width 10 height 10
select select "0"
click at [203, 298] on icon at bounding box center [202, 303] width 10 height 10
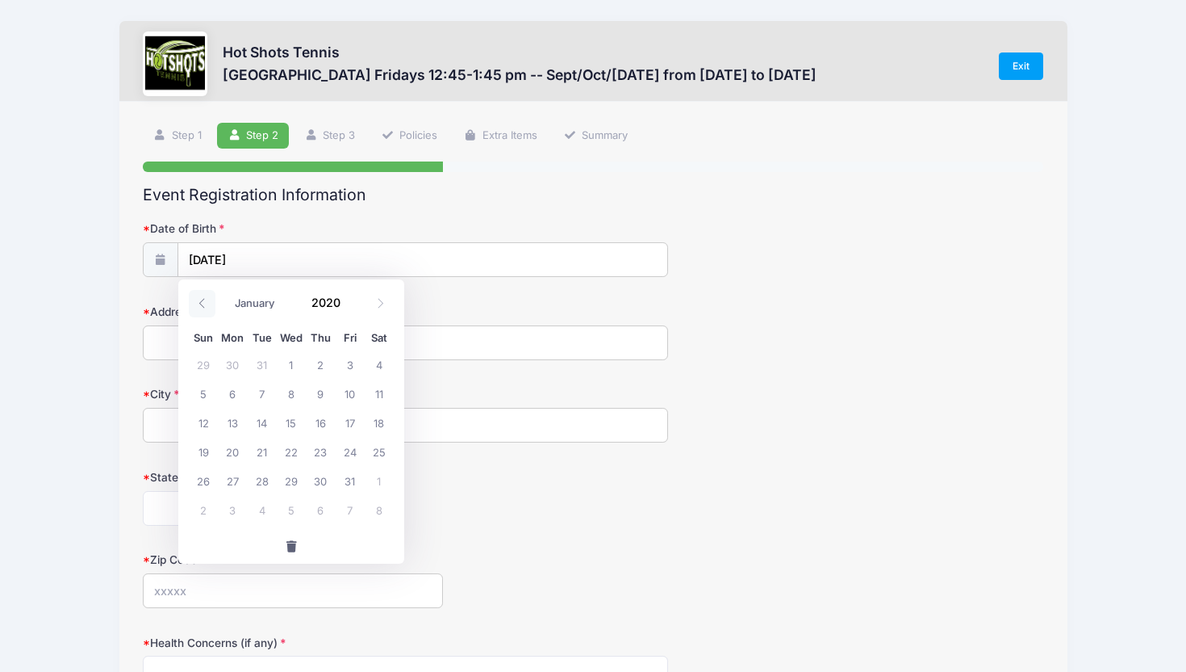
type input "2019"
click at [203, 298] on icon at bounding box center [202, 303] width 10 height 10
click at [203, 299] on icon at bounding box center [202, 304] width 6 height 10
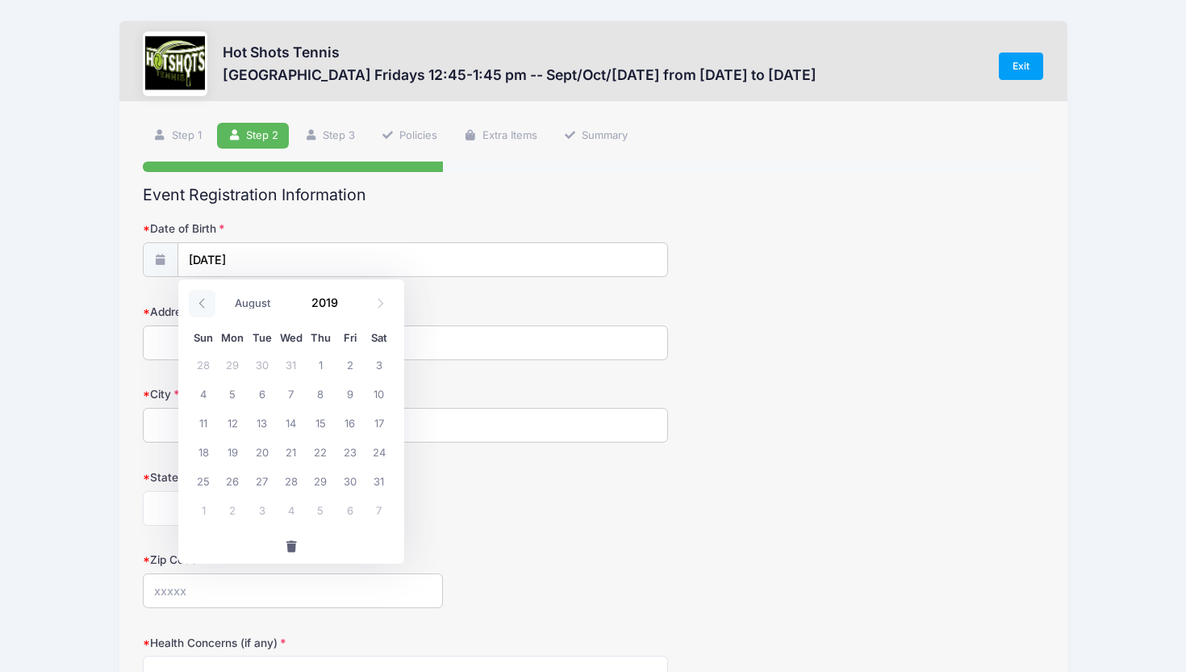
click at [203, 299] on icon at bounding box center [202, 304] width 6 height 10
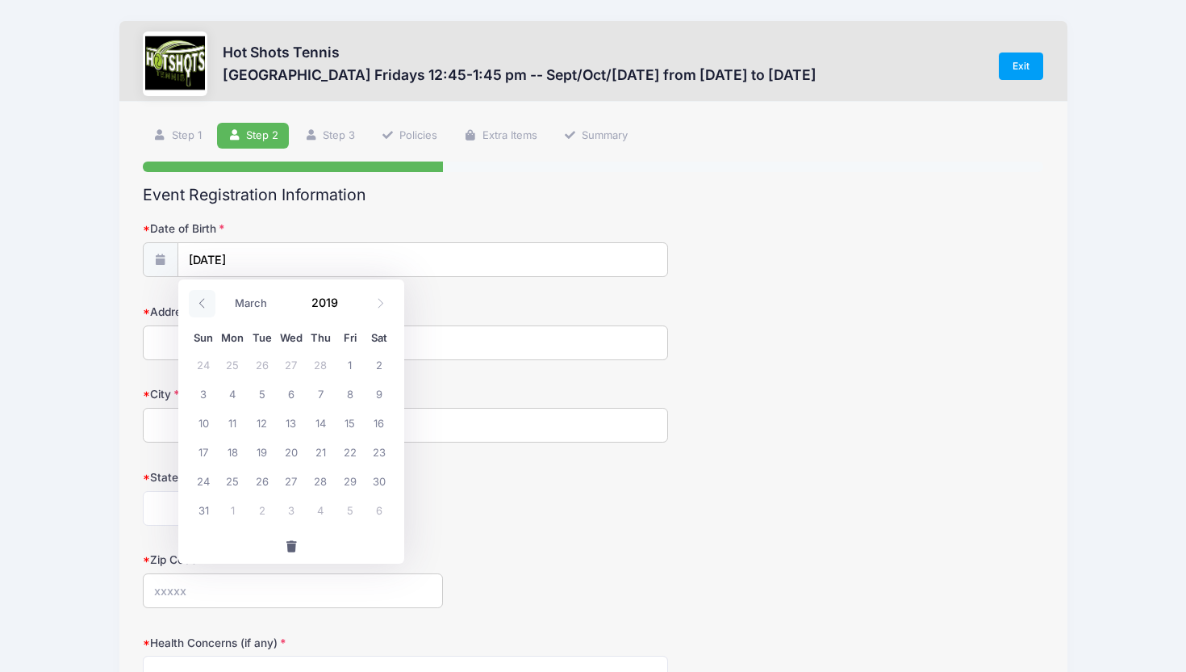
click at [203, 299] on icon at bounding box center [202, 304] width 6 height 10
click at [379, 299] on icon at bounding box center [380, 303] width 10 height 10
select select "1"
click at [255, 452] on span "19" at bounding box center [262, 451] width 29 height 29
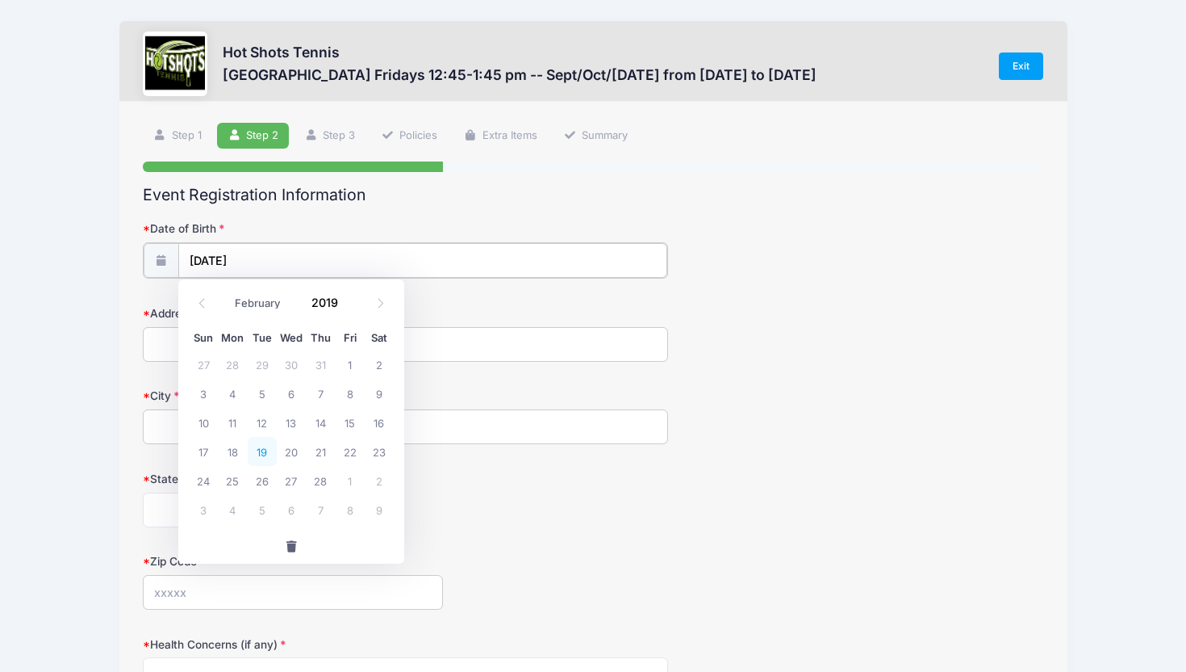
type input "[DATE]"
click at [225, 339] on input "Address" at bounding box center [405, 342] width 525 height 35
type input "[STREET_ADDRESS]"
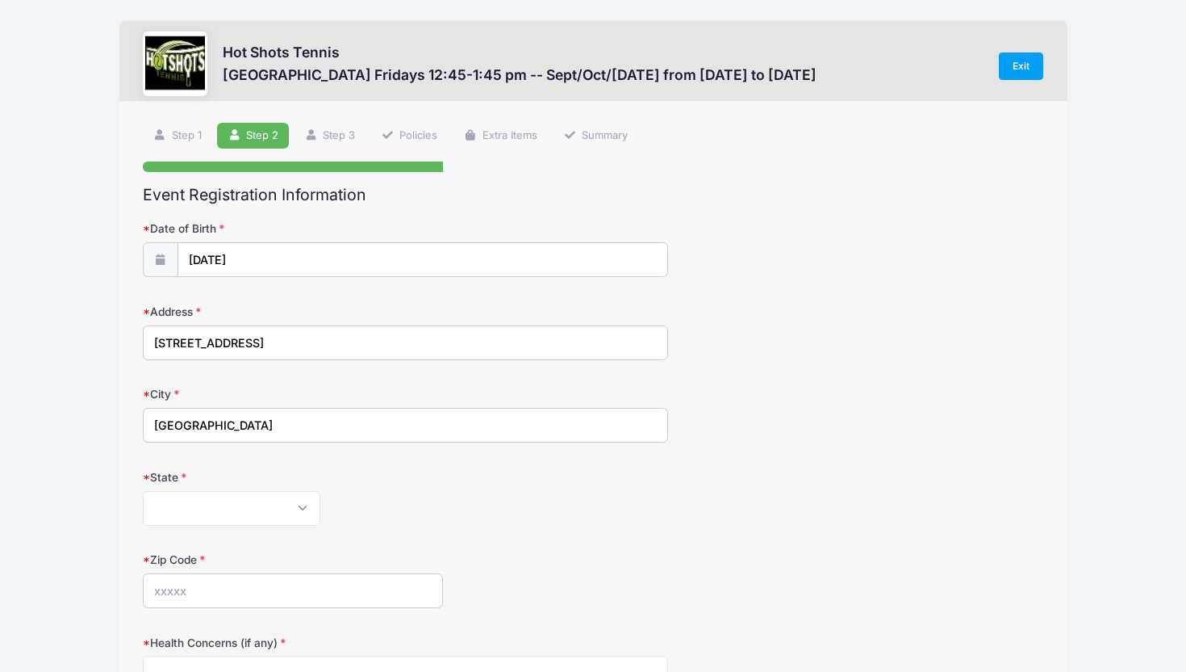
type input "[GEOGRAPHIC_DATA]"
select select "CA"
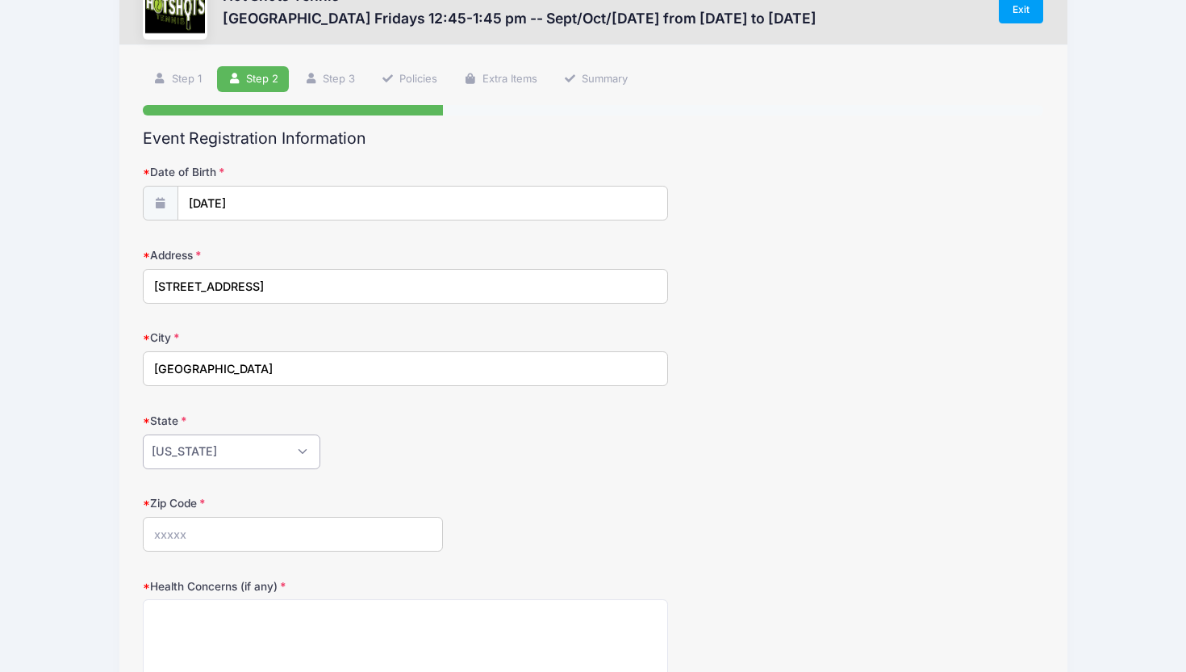
scroll to position [61, 0]
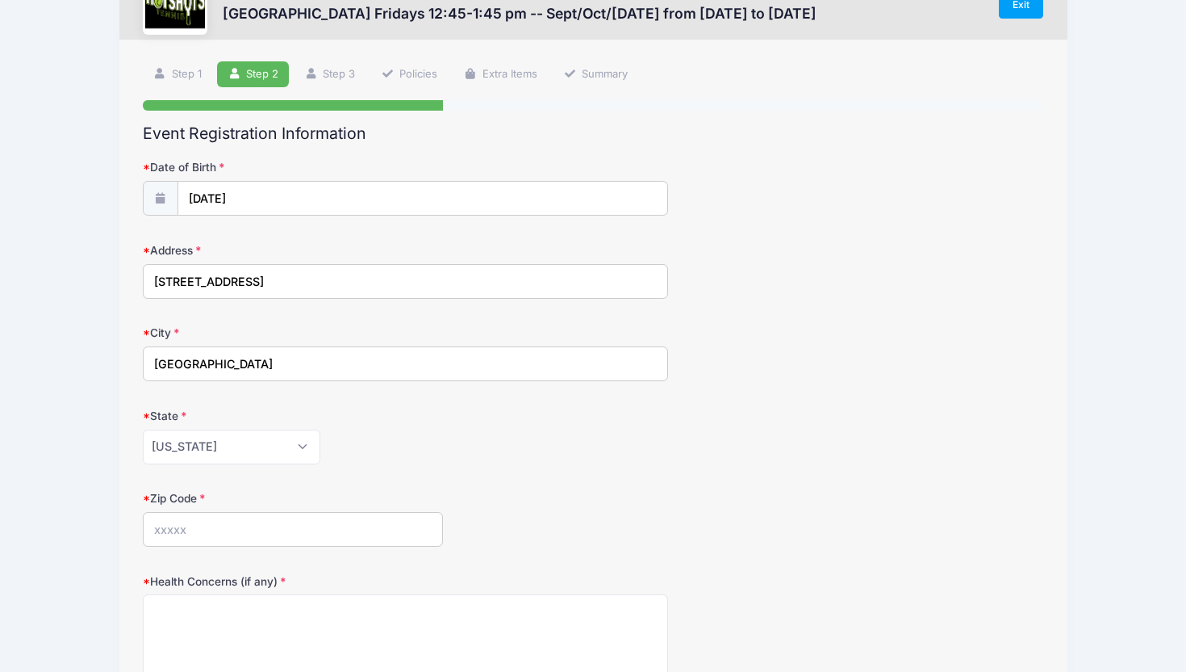
click at [180, 536] on input "Zip Code" at bounding box center [293, 529] width 300 height 35
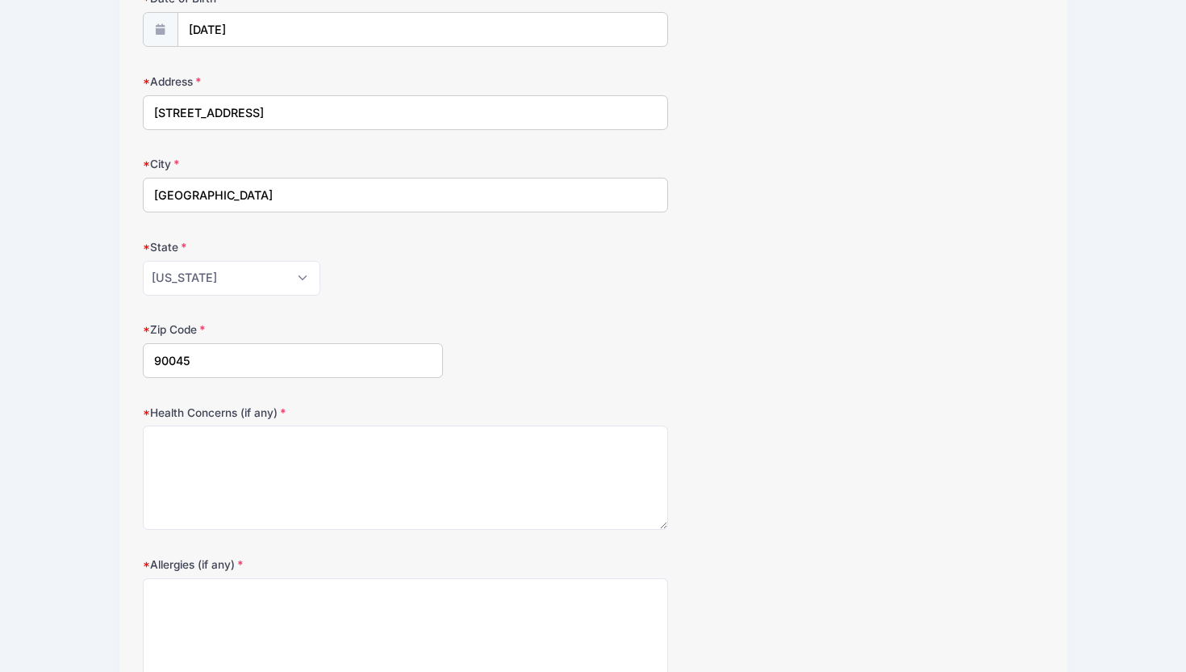
scroll to position [240, 0]
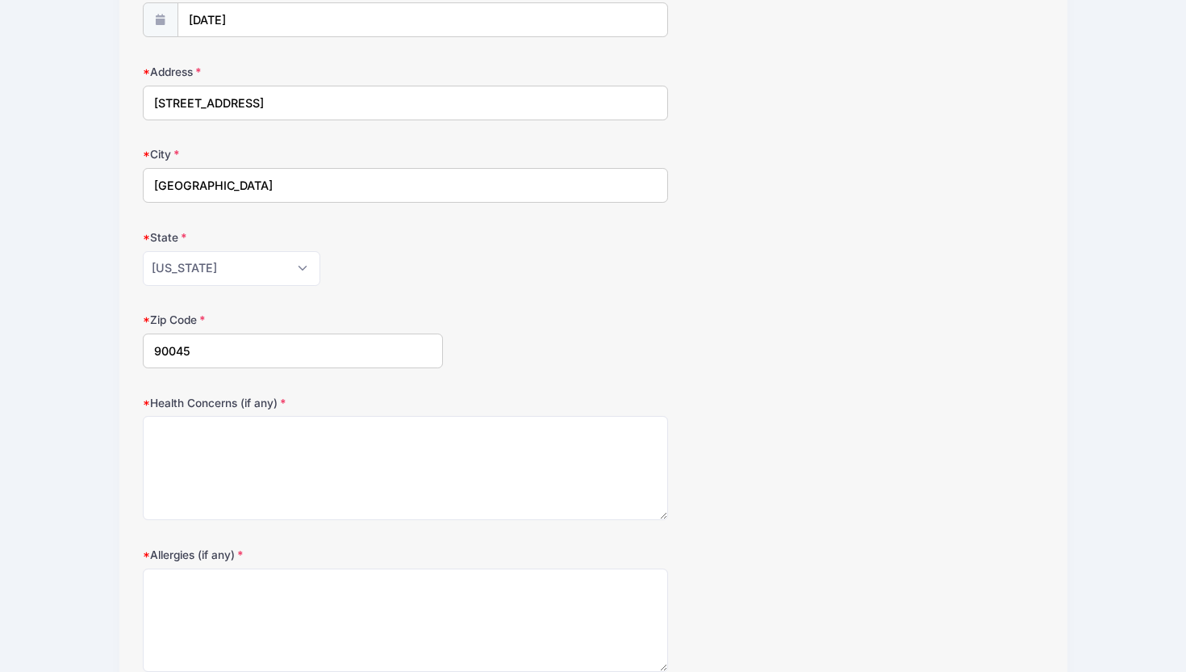
type input "90045"
click at [212, 497] on textarea "Health Concerns (if any)" at bounding box center [405, 468] width 525 height 104
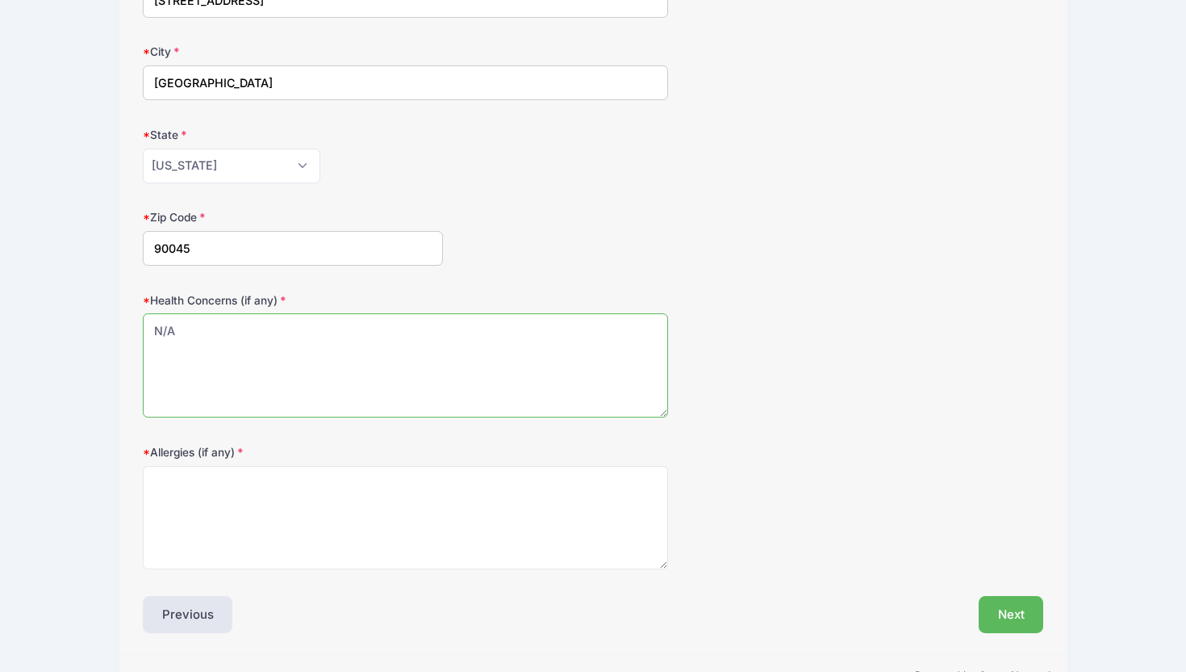
scroll to position [345, 0]
type textarea "N/A"
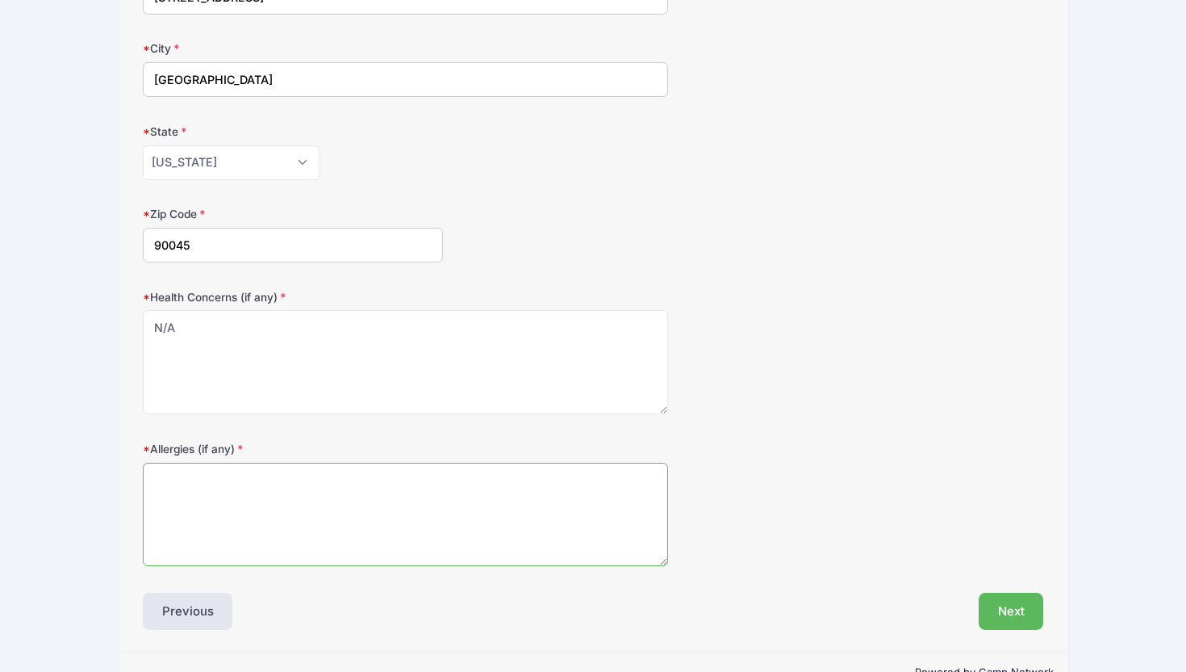
click at [193, 507] on textarea "Allergies (if any)" at bounding box center [405, 514] width 525 height 104
type textarea "n"
type textarea "N/A"
click at [1015, 608] on button "Next" at bounding box center [1011, 610] width 65 height 37
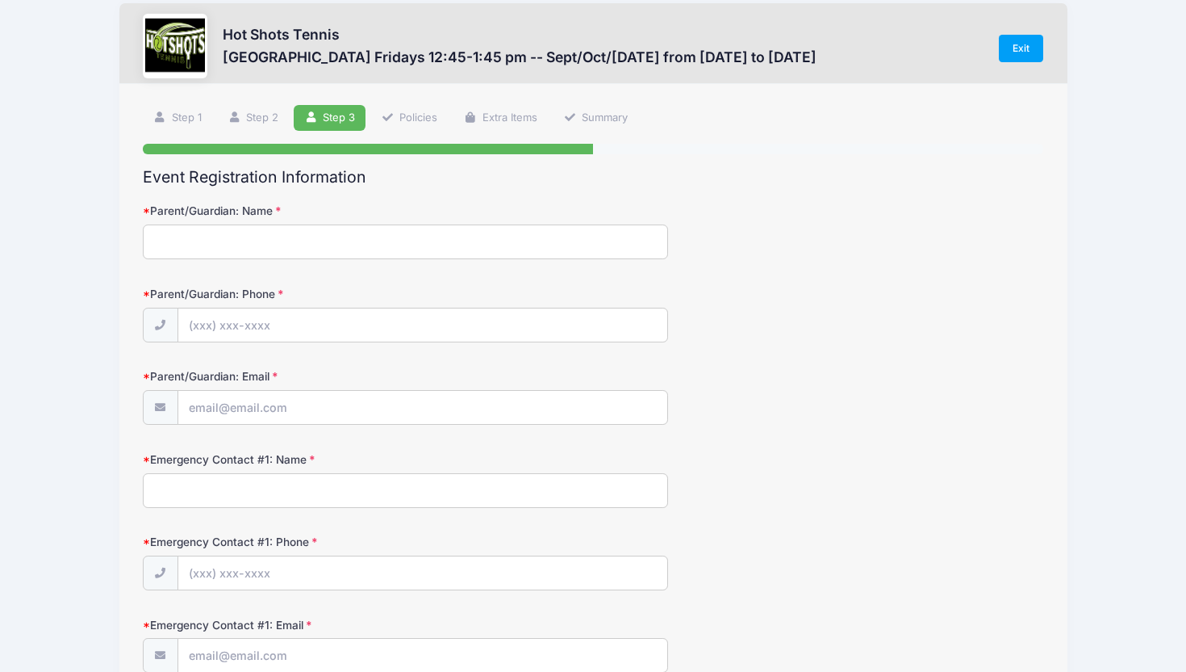
scroll to position [0, 0]
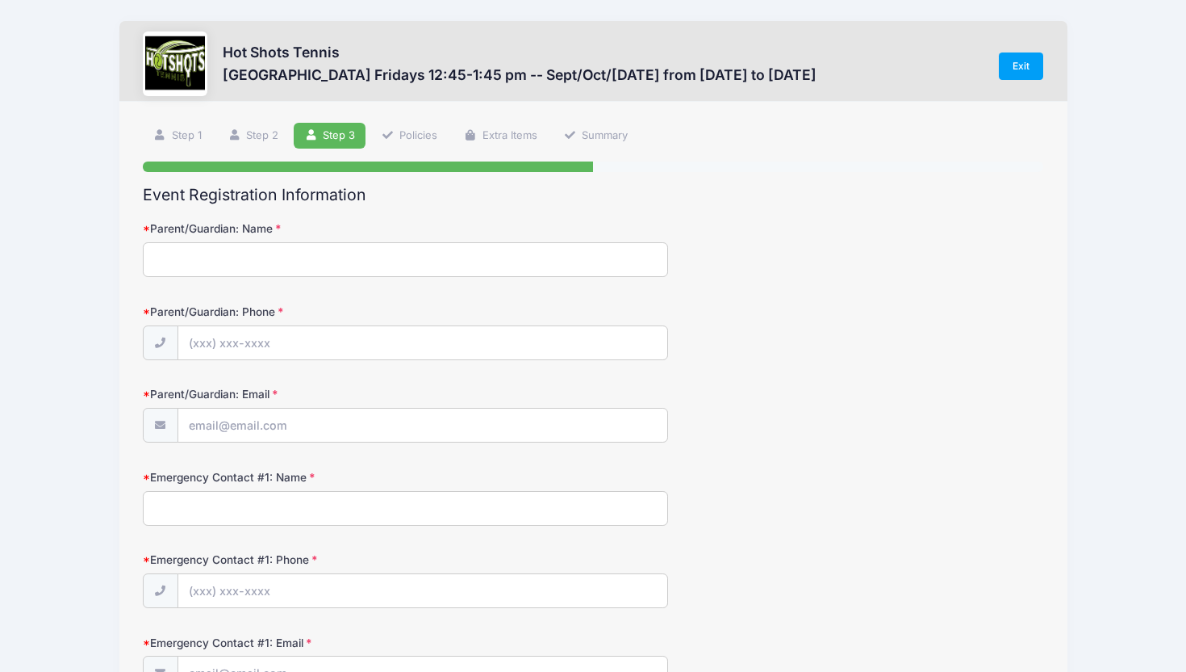
click at [282, 262] on input "Parent/Guardian: Name" at bounding box center [405, 259] width 525 height 35
type input "[PERSON_NAME]"
click at [275, 344] on input "Parent/Guardian: Phone" at bounding box center [422, 343] width 489 height 35
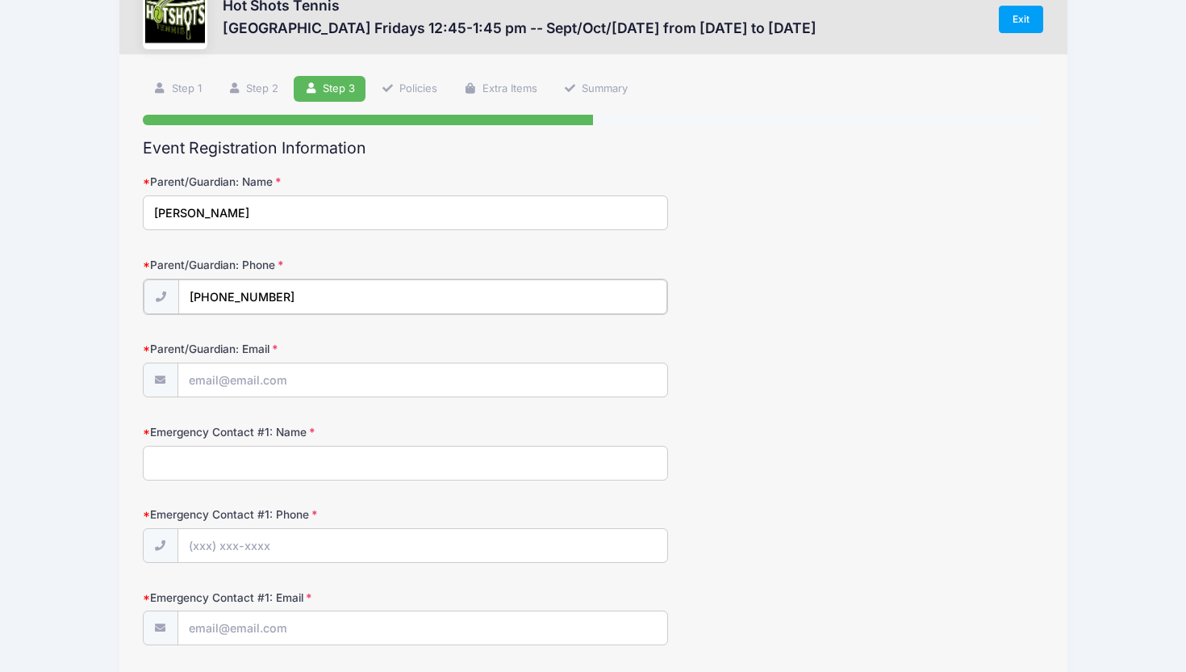
type input "[PHONE_NUMBER]"
click at [260, 385] on input "Parent/Guardian: Email" at bounding box center [422, 379] width 489 height 35
type input "[EMAIL_ADDRESS][DOMAIN_NAME]"
click at [234, 451] on input "Emergency Contact #1: Name" at bounding box center [405, 461] width 525 height 35
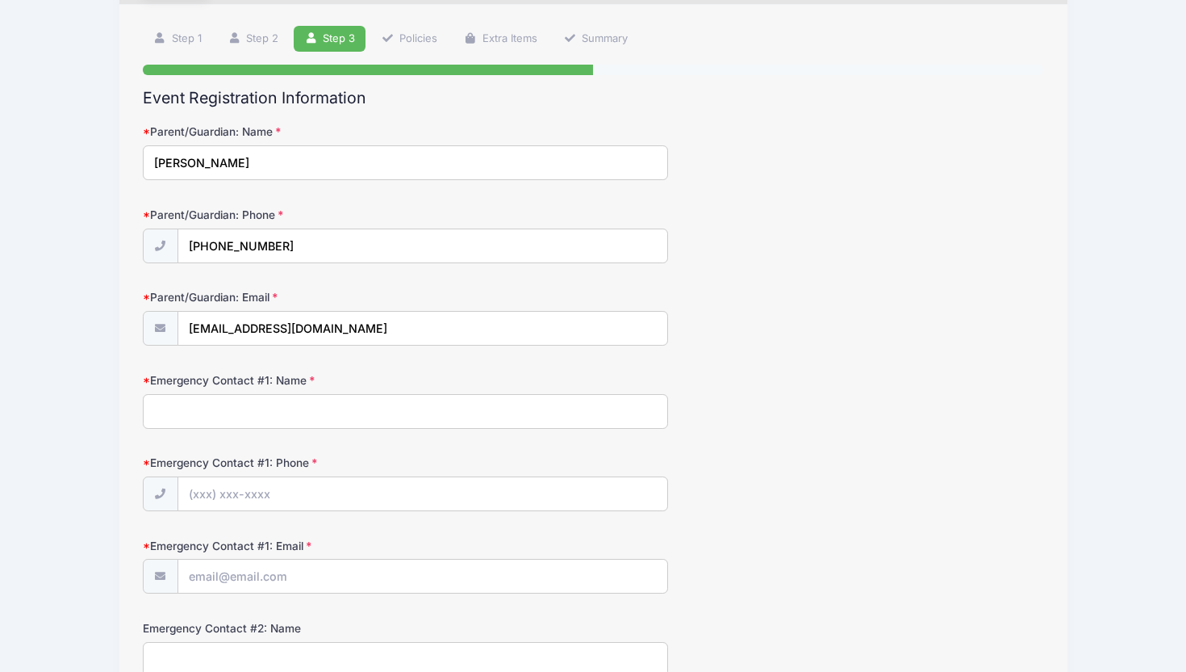
scroll to position [98, 0]
click at [249, 494] on input "Emergency Contact #1: Phone" at bounding box center [422, 493] width 489 height 35
drag, startPoint x: 284, startPoint y: 414, endPoint x: 103, endPoint y: 407, distance: 180.9
click at [103, 407] on div "Hot Shots Tennis [GEOGRAPHIC_DATA] Fridays 12:45-1:45 pm -- Sept/Oct/[DATE] fro…" at bounding box center [593, 630] width 1138 height 1457
type input "[PERSON_NAME]"
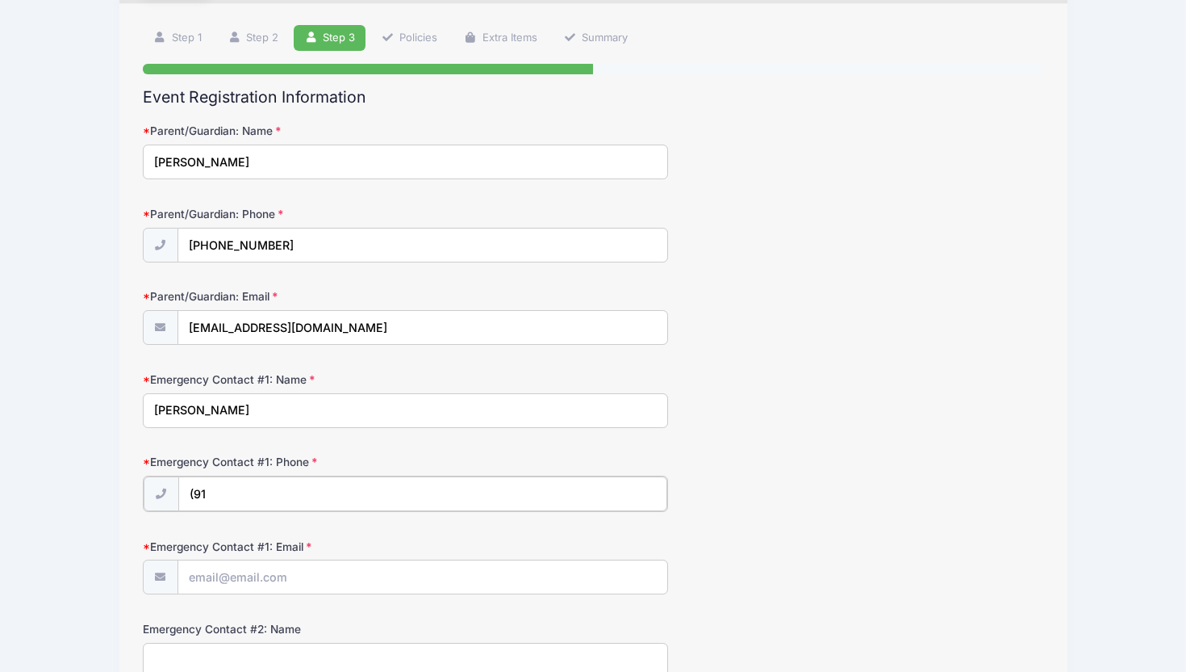
type input "(9"
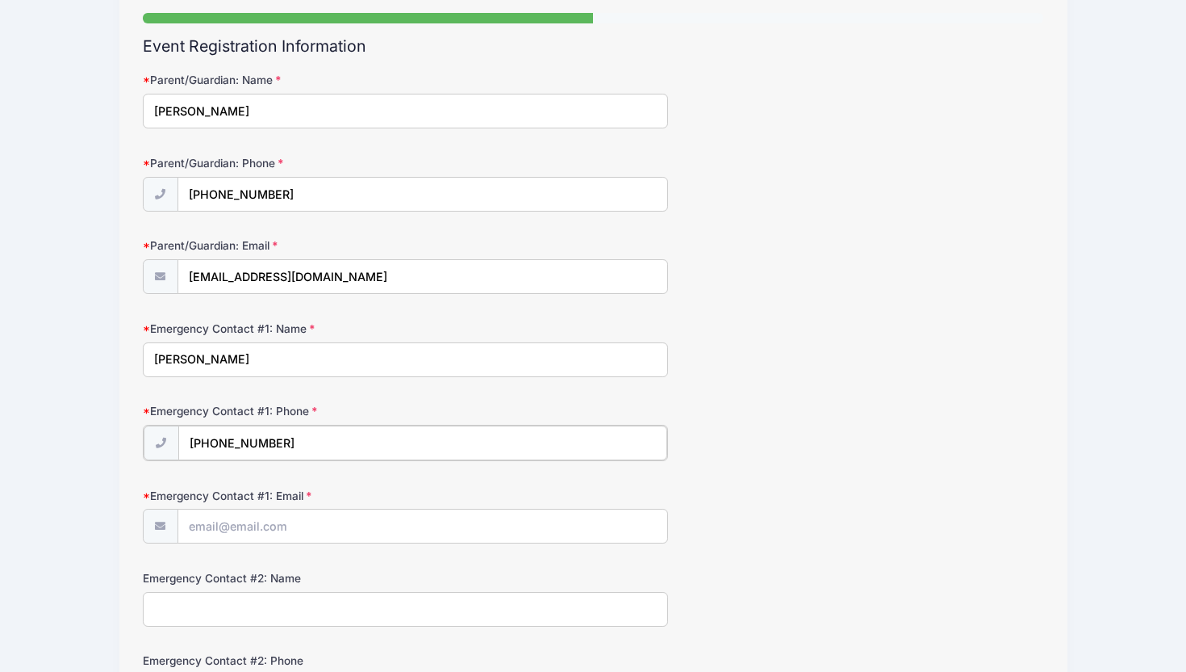
scroll to position [163, 0]
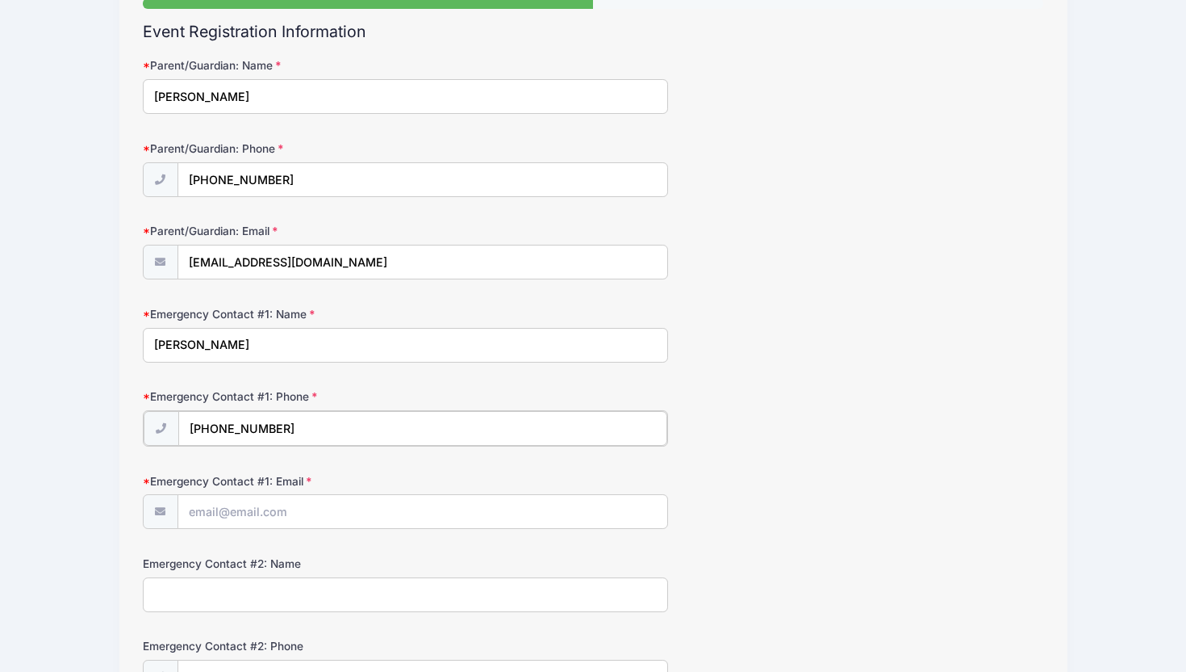
type input "[PHONE_NUMBER]"
click at [203, 518] on input "Emergency Contact #1: Email" at bounding box center [422, 510] width 489 height 35
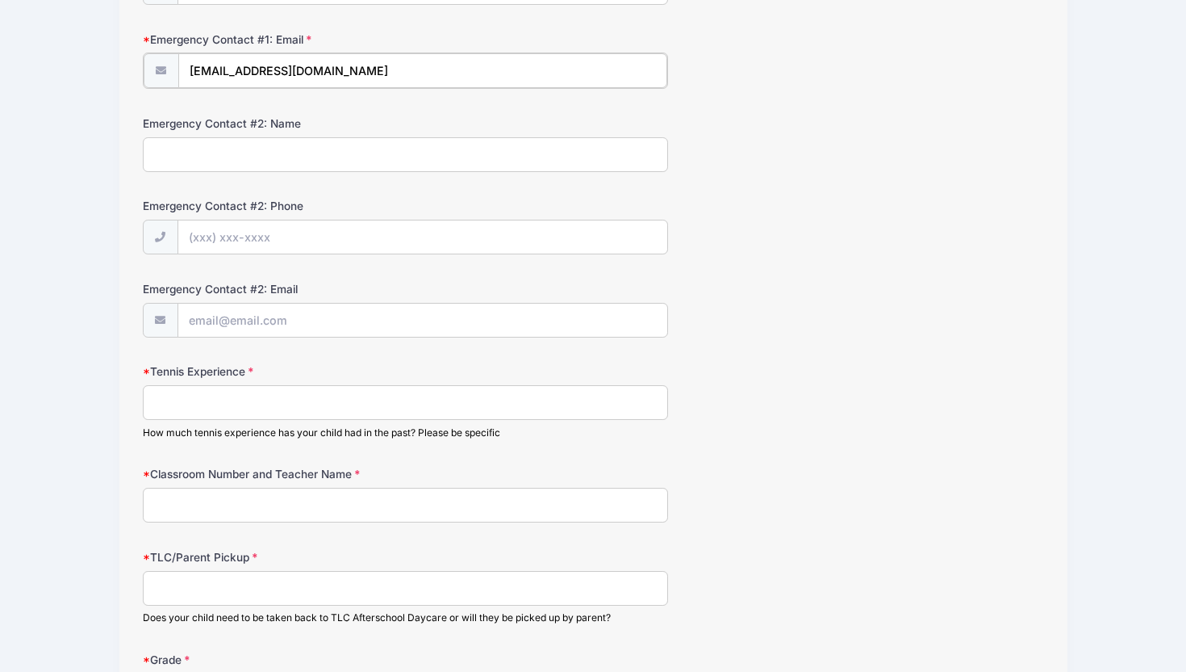
scroll to position [606, 0]
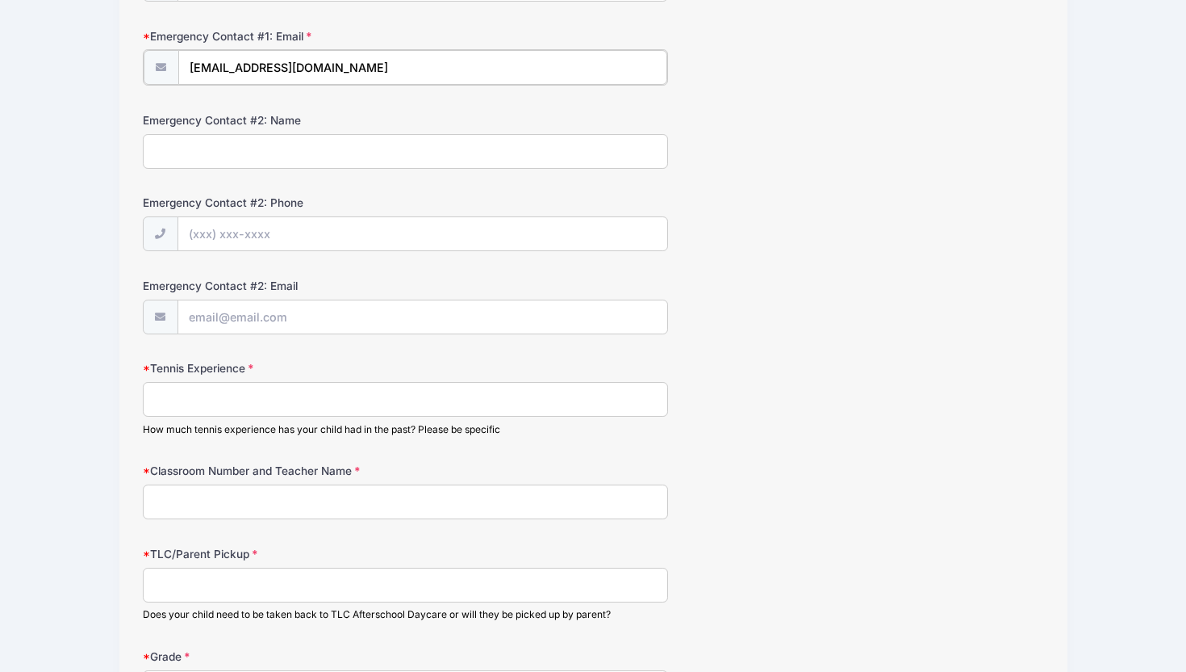
type input "[EMAIL_ADDRESS][DOMAIN_NAME]"
click at [215, 409] on input "Tennis Experience" at bounding box center [405, 397] width 525 height 35
type input "N"
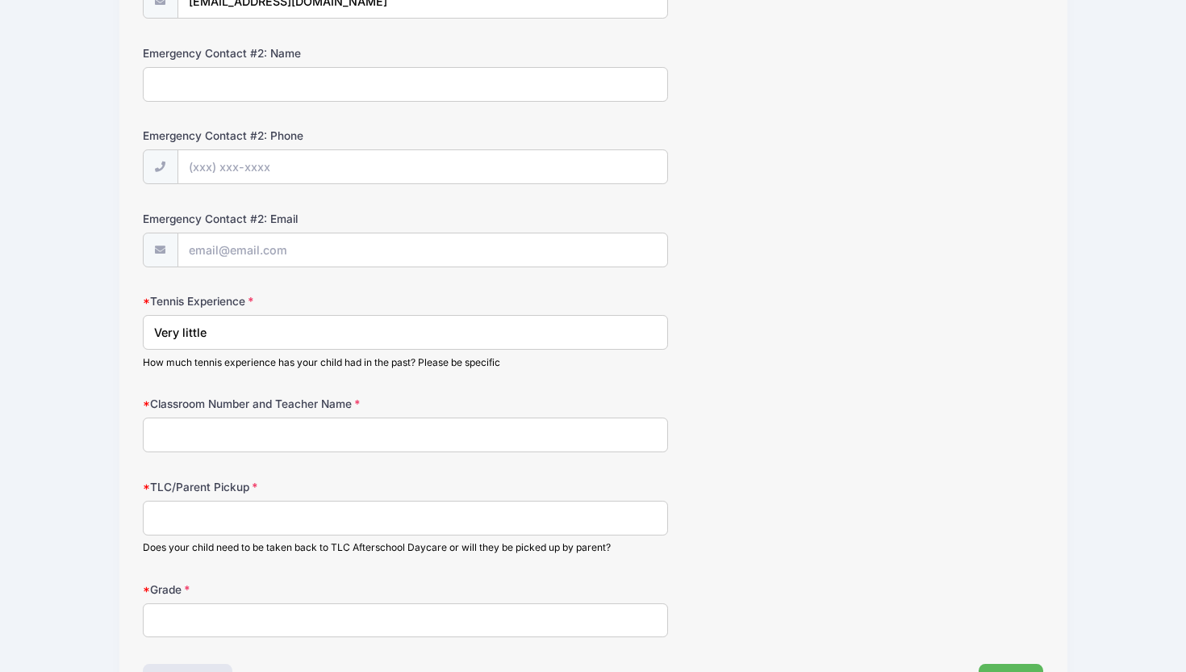
scroll to position [688, 0]
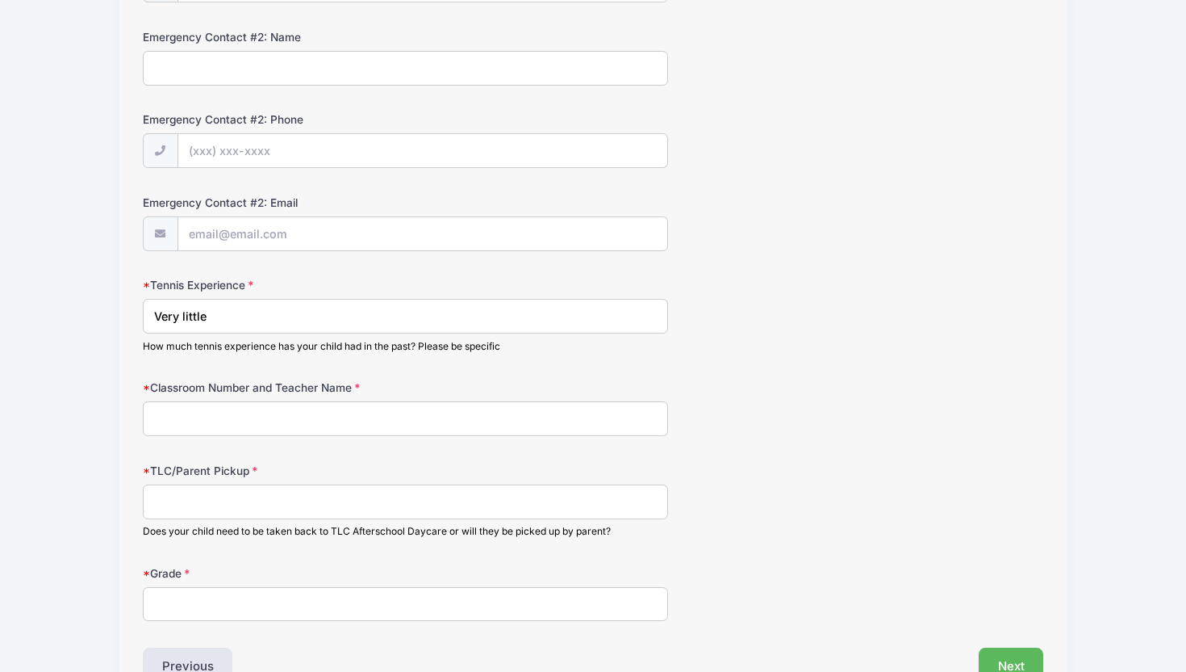
type input "Very little"
click at [232, 421] on input "Classroom Number and Teacher Name" at bounding box center [405, 418] width 525 height 35
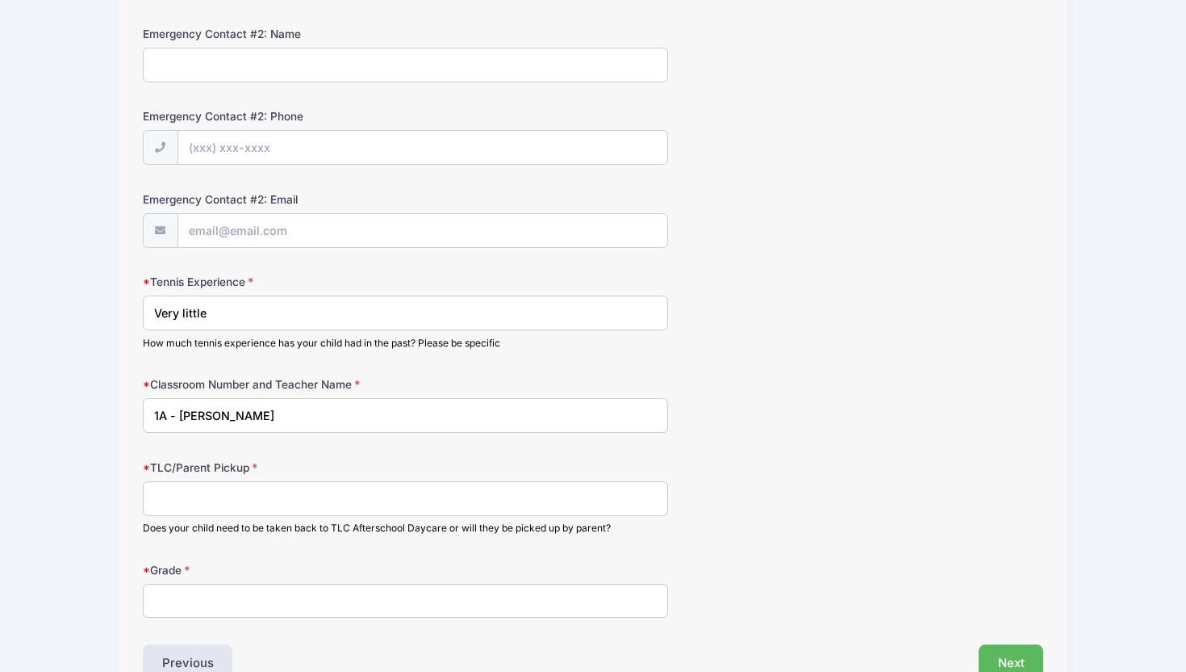
scroll to position [719, 0]
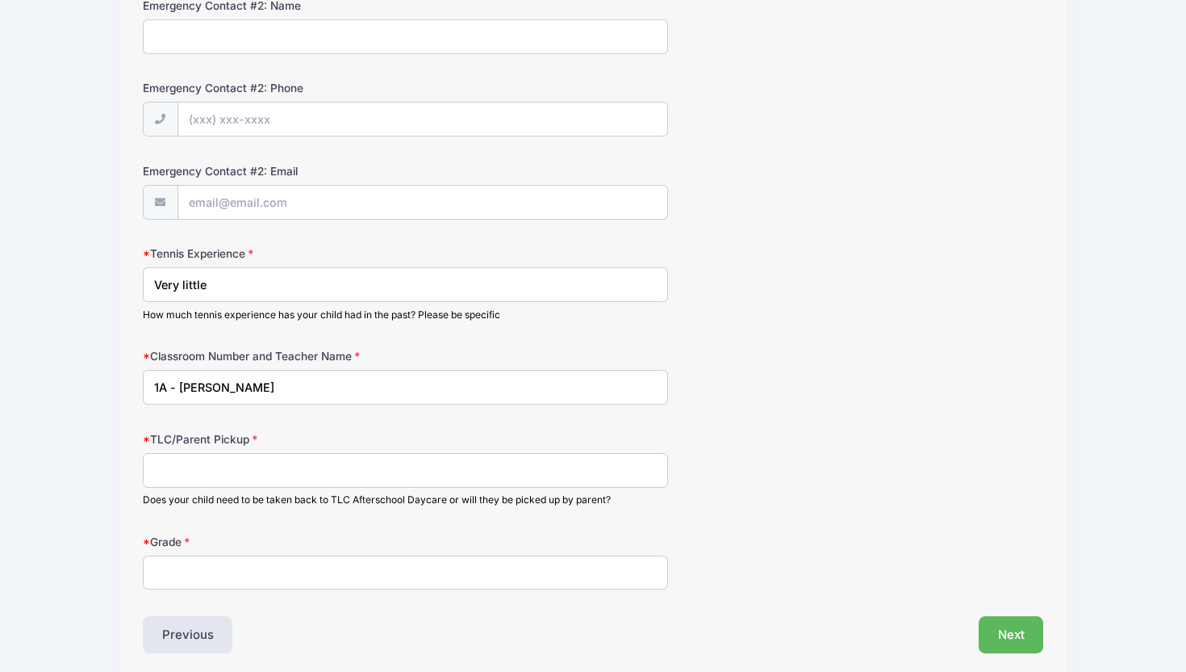
type input "1A - [PERSON_NAME]"
click at [232, 478] on input "TLC/Parent Pickup" at bounding box center [405, 470] width 525 height 35
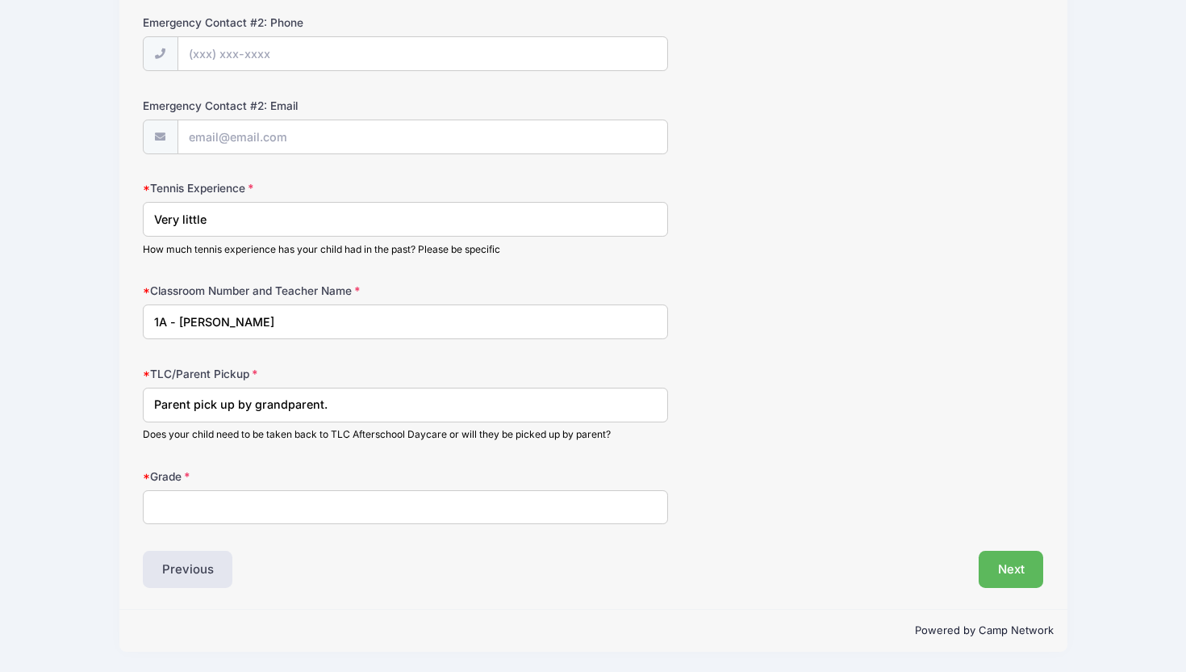
type input "Parent pick up by grandparent."
click at [199, 513] on input "Grade" at bounding box center [405, 507] width 525 height 35
type input "1"
click at [1015, 565] on button "Next" at bounding box center [1011, 568] width 65 height 37
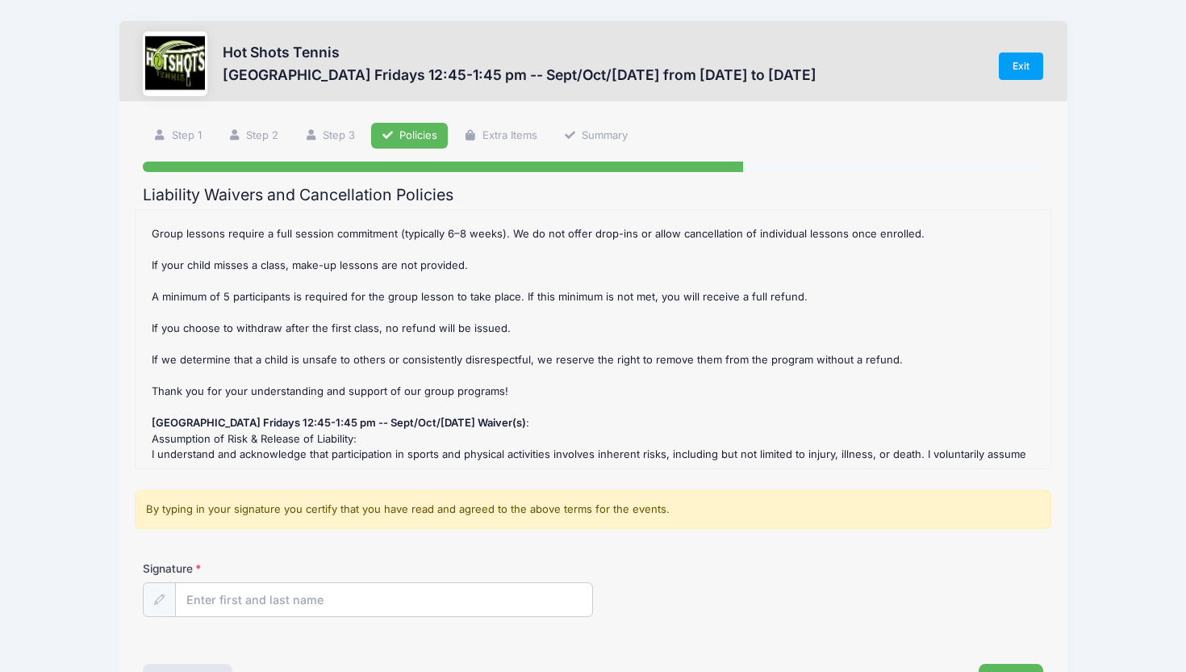
scroll to position [113, 0]
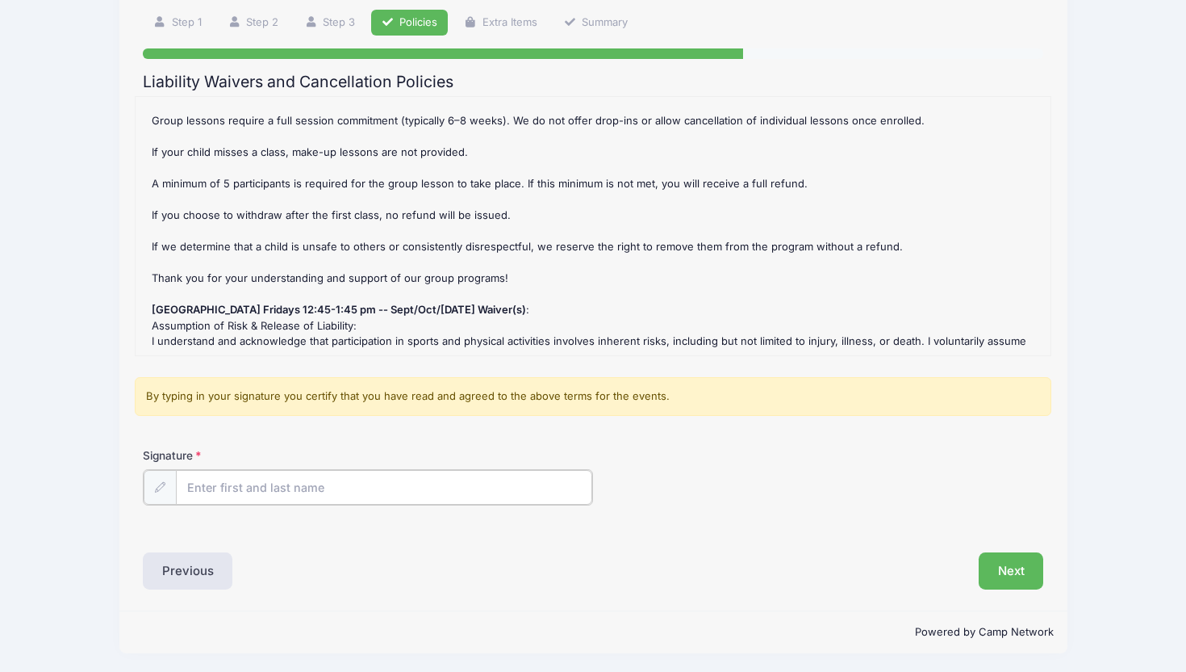
click at [335, 492] on input "Signature" at bounding box center [384, 487] width 416 height 35
type input "[PERSON_NAME]"
click at [1024, 574] on button "Next" at bounding box center [1011, 568] width 65 height 37
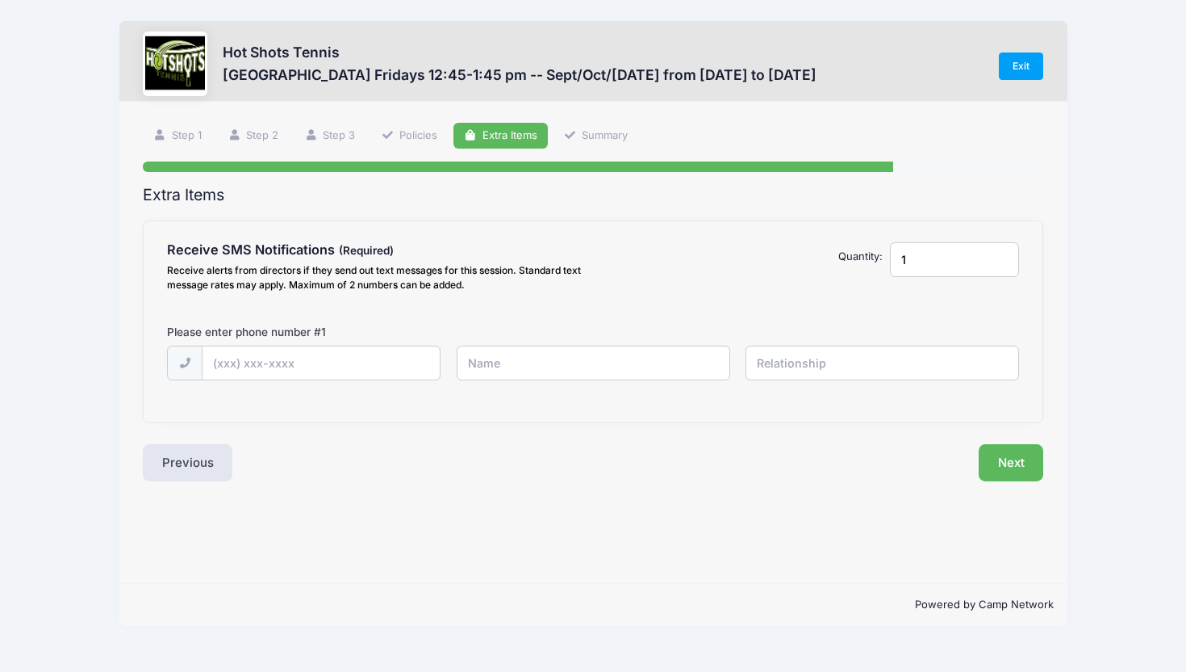
scroll to position [0, 0]
click at [0, 0] on input "text" at bounding box center [0, 0] width 0 height 0
type input "[PHONE_NUMBER]"
